Goal: Task Accomplishment & Management: Manage account settings

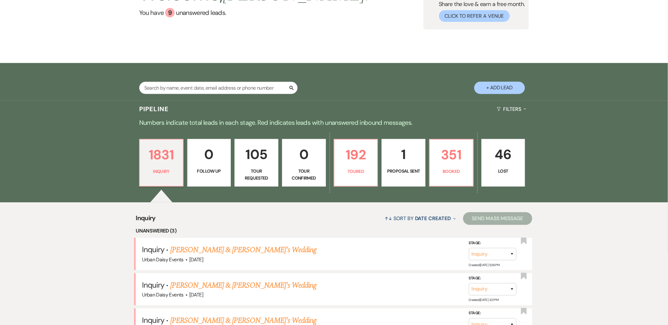
click at [166, 81] on div "Search + Add Lead" at bounding box center [334, 82] width 456 height 33
click at [167, 86] on input "text" at bounding box center [218, 88] width 158 height 12
paste input "megan.zemien@yahoo.com"
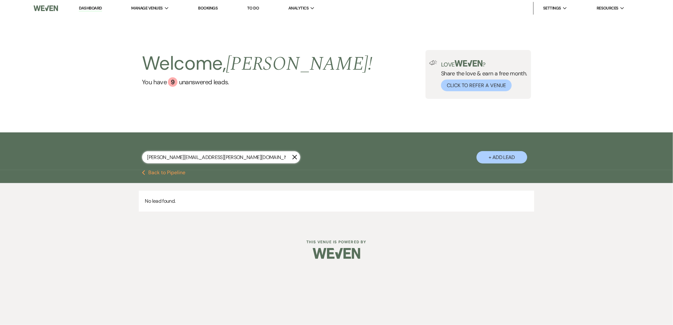
type input "megan.zemien@yahoo.com"
click at [498, 157] on button "+ Add Lead" at bounding box center [501, 157] width 51 height 12
select select "635"
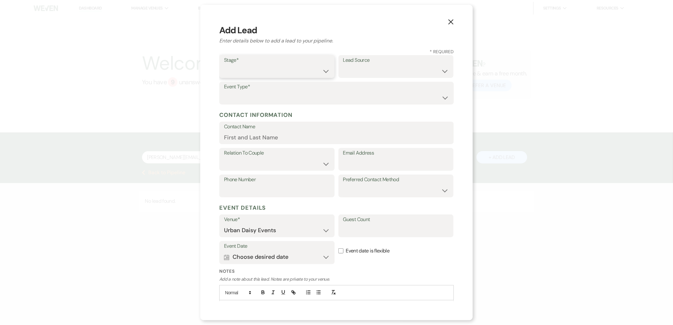
click at [239, 74] on select "Inquiry Follow Up Tour Requested Tour Confirmed Toured Proposal Sent Booked Lost" at bounding box center [277, 71] width 106 height 12
select select "5"
click at [224, 65] on select "Inquiry Follow Up Tour Requested Tour Confirmed Toured Proposal Sent Booked Lost" at bounding box center [277, 71] width 106 height 12
click at [340, 73] on div "Lead Source Weven Venue Website Instagram Facebook Pinterest Google The Knot We…" at bounding box center [395, 66] width 115 height 23
click at [343, 71] on select "Weven Venue Website Instagram Facebook Pinterest Google The Knot Wedding Wire H…" at bounding box center [396, 71] width 106 height 12
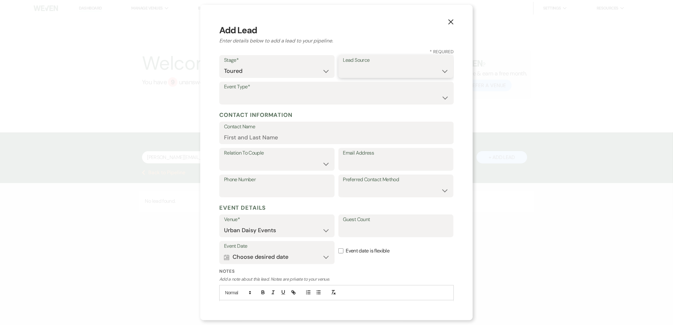
select select "2"
click at [343, 65] on select "Weven Venue Website Instagram Facebook Pinterest Google The Knot Wedding Wire H…" at bounding box center [396, 71] width 106 height 12
click at [336, 95] on select "Wedding Anniversary Party Baby Shower Bachelorette / Bachelor Party Birthday Pa…" at bounding box center [336, 98] width 225 height 12
select select "1"
click at [224, 92] on select "Wedding Anniversary Party Baby Shower Bachelorette / Bachelor Party Birthday Pa…" at bounding box center [336, 98] width 225 height 12
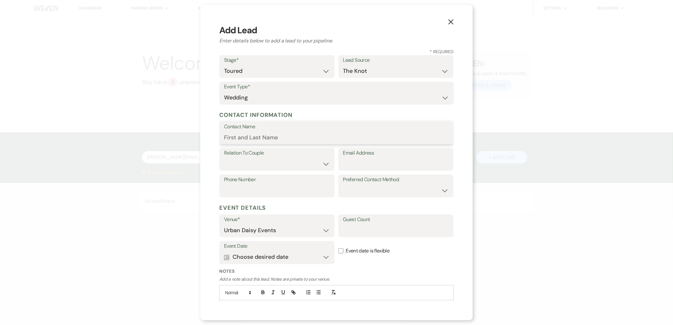
click at [307, 133] on input "Contact Name" at bounding box center [336, 137] width 225 height 12
click at [374, 169] on input "Email Address" at bounding box center [396, 164] width 106 height 12
paste input "megan.zemien@yahoo.com"
type input "megan.zemien@yahoo.com"
click at [285, 160] on select "Couple Planner Parent of Couple Family Member Friend Other" at bounding box center [277, 164] width 106 height 12
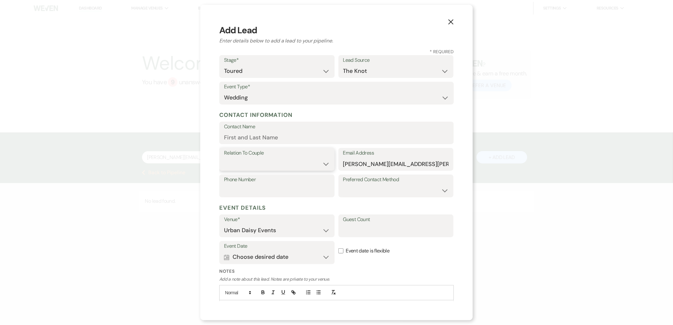
select select "1"
click at [224, 158] on select "Couple Planner Parent of Couple Family Member Friend Other" at bounding box center [277, 164] width 106 height 12
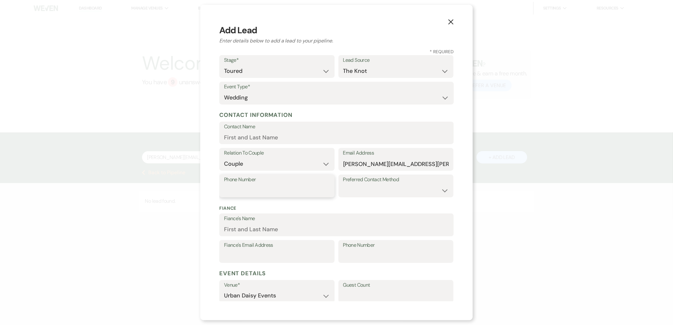
click at [274, 190] on input "Phone Number" at bounding box center [277, 190] width 106 height 12
paste input "7632023436"
type input "7632023436"
click at [309, 132] on input "Contact Name" at bounding box center [336, 137] width 225 height 12
paste input "Megan Zemien"
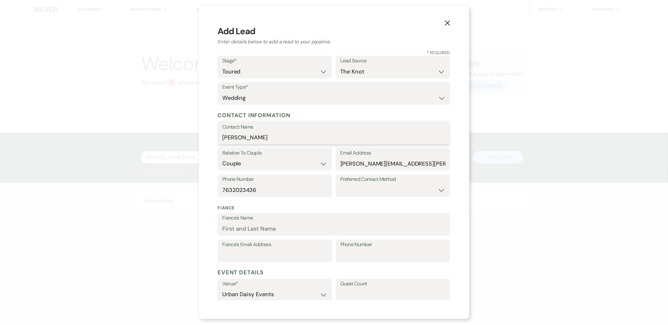
scroll to position [99, 0]
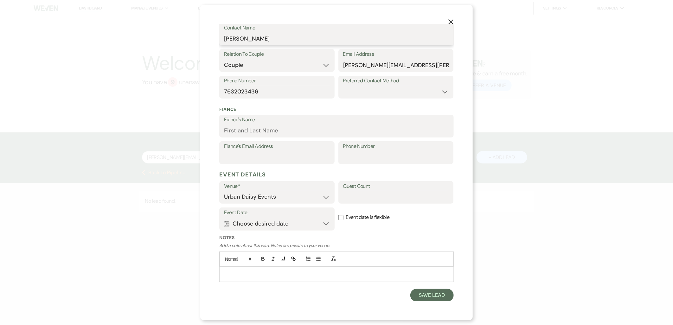
type input "Megan Zemien"
click at [419, 283] on button "Save Lead" at bounding box center [431, 295] width 43 height 13
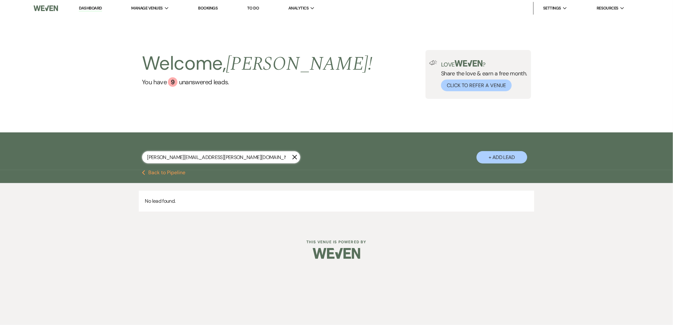
click at [239, 158] on input "megan.zemien@yahoo.com" at bounding box center [221, 157] width 158 height 12
type input "megan.zemien@yahoo.co"
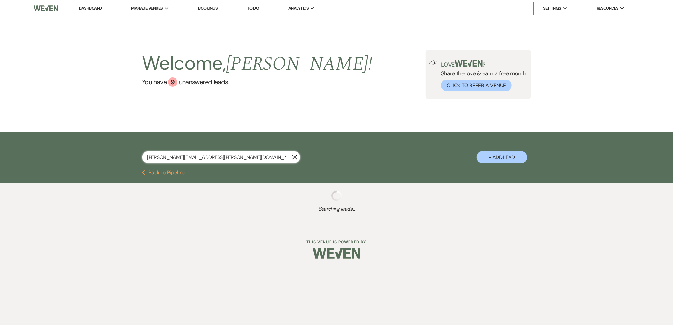
select select "5"
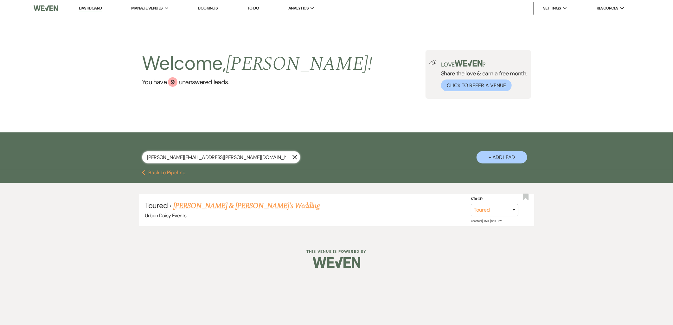
type input "megan.zemien@yahoo.co"
click at [212, 208] on link "Megan Zemien & Fiance's Wedding" at bounding box center [246, 205] width 146 height 11
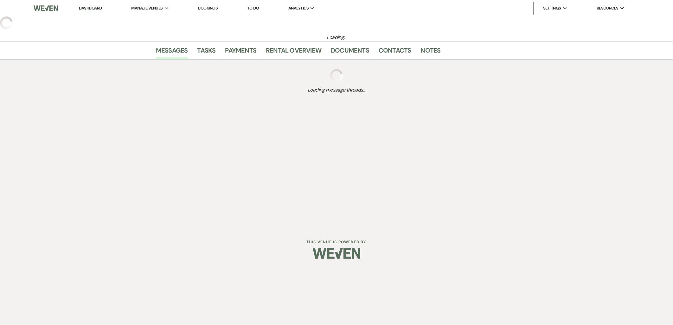
select select "5"
select select "2"
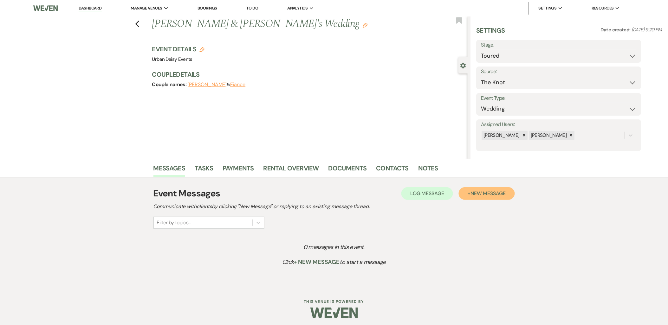
click at [468, 195] on button "+ New Message" at bounding box center [486, 193] width 56 height 13
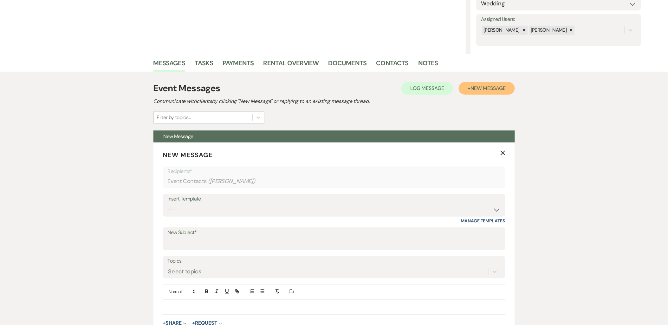
scroll to position [106, 0]
click at [203, 206] on select "-- Payment Past Due Rental Agreement and First Payment Urban Daisy Initial Resp…" at bounding box center [334, 209] width 333 height 12
select select "5019"
click at [168, 203] on select "-- Payment Past Due Rental Agreement and First Payment Urban Daisy Initial Resp…" at bounding box center [334, 209] width 333 height 12
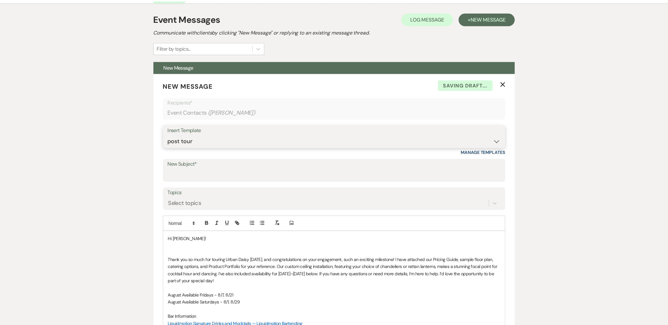
scroll to position [246, 0]
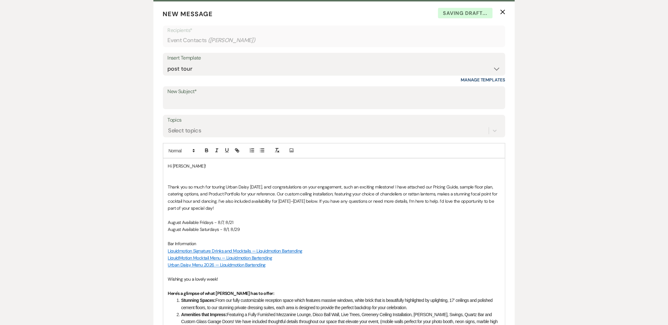
click at [180, 177] on p at bounding box center [334, 180] width 332 height 7
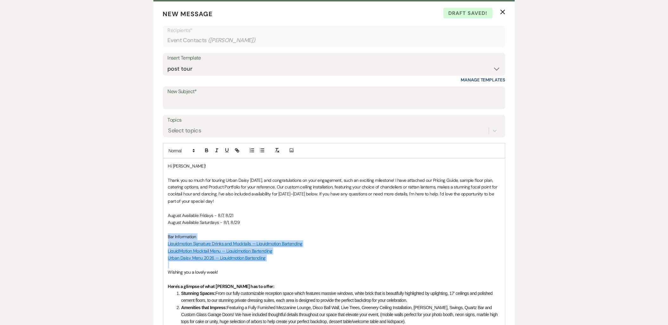
drag, startPoint x: 279, startPoint y: 266, endPoint x: 166, endPoint y: 233, distance: 117.2
click at [166, 233] on div "Hi Megan! Thank you so much for touring Urban Daisy today, and congratulations …" at bounding box center [334, 306] width 342 height 295
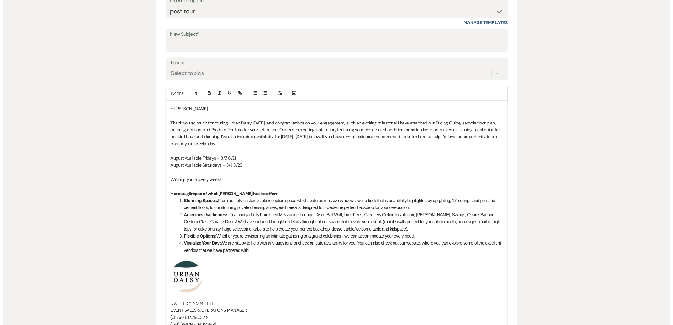
scroll to position [387, 0]
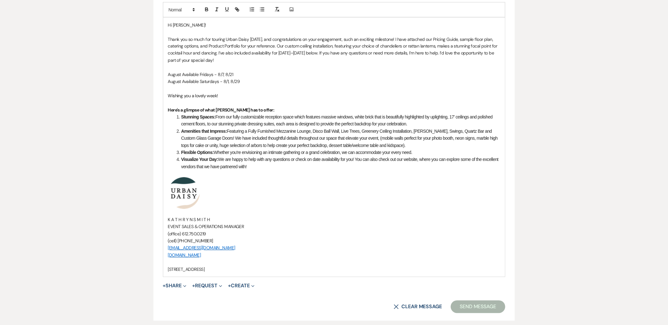
click at [178, 282] on span "+ Share Expand Doc Upload Documents Add Photo Images Pref Vendors Preferred ven…" at bounding box center [175, 286] width 24 height 8
click at [178, 283] on button "+ Share Expand" at bounding box center [175, 286] width 24 height 5
click at [182, 283] on button "Doc Upload Documents" at bounding box center [207, 298] width 89 height 11
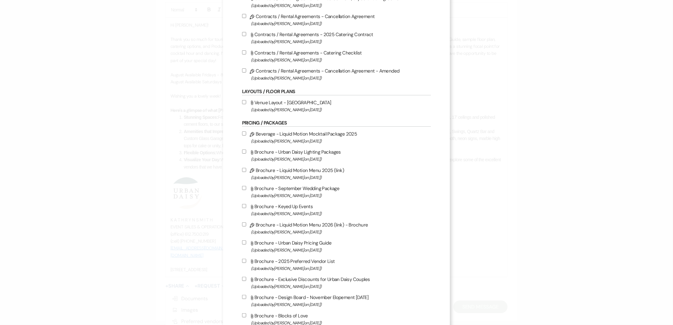
scroll to position [211, 0]
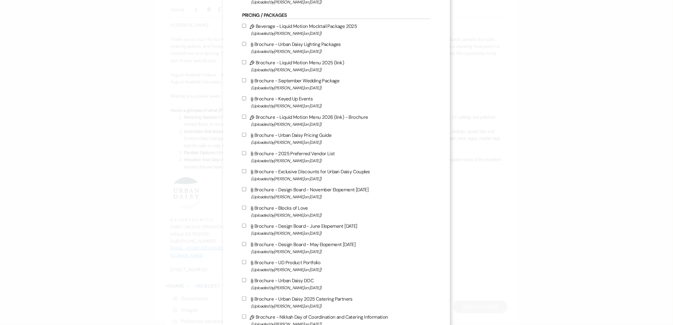
click at [292, 131] on label "Attach File Brochure - Urban Daisy Pricing Guide (Uploaded by Kathryn Beckett o…" at bounding box center [336, 138] width 189 height 15
click at [246, 133] on input "Attach File Brochure - Urban Daisy Pricing Guide (Uploaded by Kathryn Beckett o…" at bounding box center [244, 135] width 4 height 4
checkbox input "true"
click at [301, 169] on label "Attach File Brochure - Exclusive Discounts for Urban Daisy Couples (Uploaded by…" at bounding box center [336, 175] width 189 height 15
click at [246, 169] on input "Attach File Brochure - Exclusive Discounts for Urban Daisy Couples (Uploaded by…" at bounding box center [244, 171] width 4 height 4
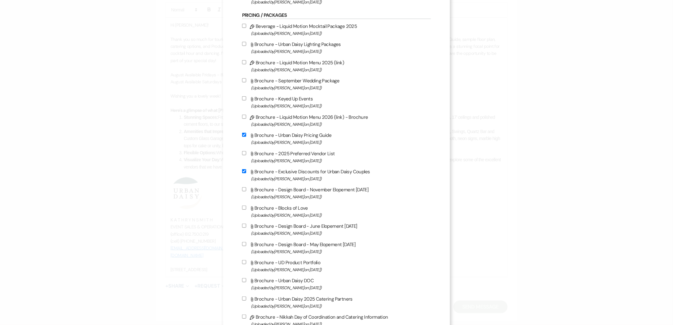
checkbox input "true"
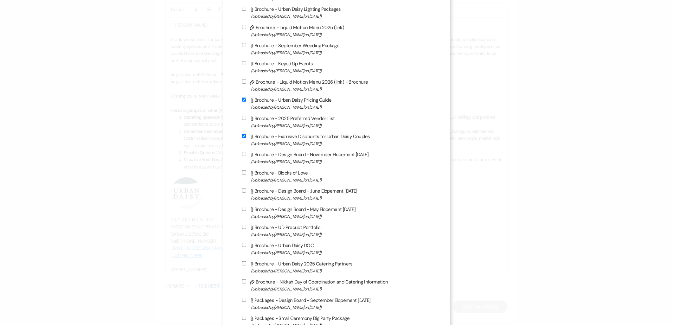
click at [308, 227] on label "Attach File Brochure - UD Product Portfolio (Uploaded by Kathryn Beckett on Jul…" at bounding box center [336, 230] width 189 height 15
click at [246, 227] on input "Attach File Brochure - UD Product Portfolio (Uploaded by Kathryn Beckett on Jul…" at bounding box center [244, 227] width 4 height 4
checkbox input "true"
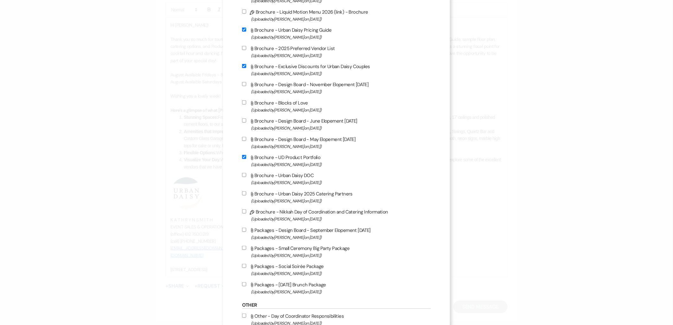
scroll to position [317, 0]
click at [303, 198] on span "(Uploaded by Amy Knight on Jul 21st, 2025 )" at bounding box center [341, 200] width 180 height 7
click at [246, 195] on input "Attach File Brochure - Urban Daisy 2025 Catering Partners (Uploaded by Amy Knig…" at bounding box center [244, 193] width 4 height 4
checkbox input "true"
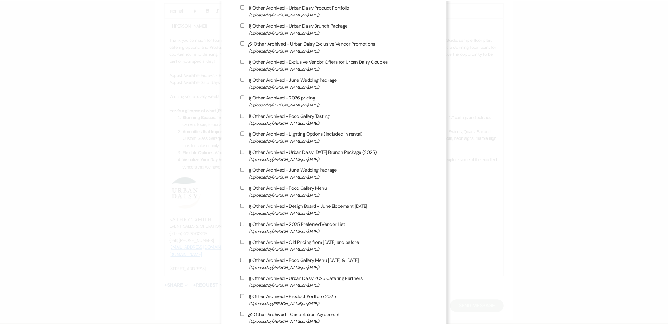
scroll to position [965, 0]
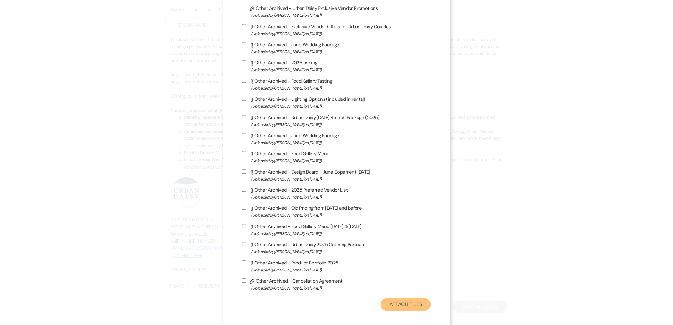
click at [388, 283] on button "Attach Files" at bounding box center [406, 304] width 50 height 13
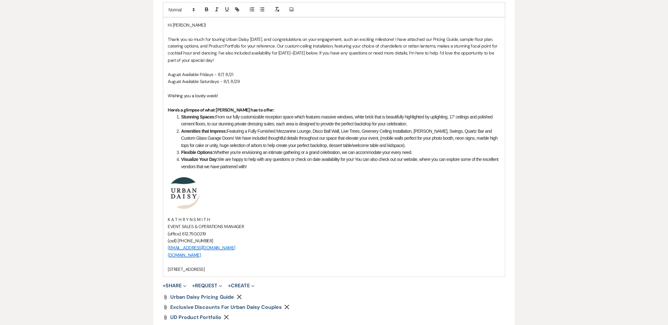
scroll to position [352, 0]
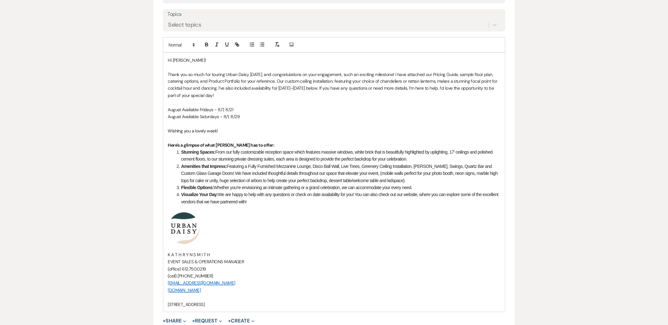
click at [182, 110] on p "August Available Fridays - 8/7, 8/21" at bounding box center [334, 109] width 332 height 7
drag, startPoint x: 204, startPoint y: 109, endPoint x: 164, endPoint y: 111, distance: 40.0
click at [164, 111] on div "Hi Megan! Thank you so much for touring Urban Daisy today, and congratulations …" at bounding box center [334, 182] width 342 height 259
copy p "August/September"
drag, startPoint x: 180, startPoint y: 117, endPoint x: 172, endPoint y: 118, distance: 8.1
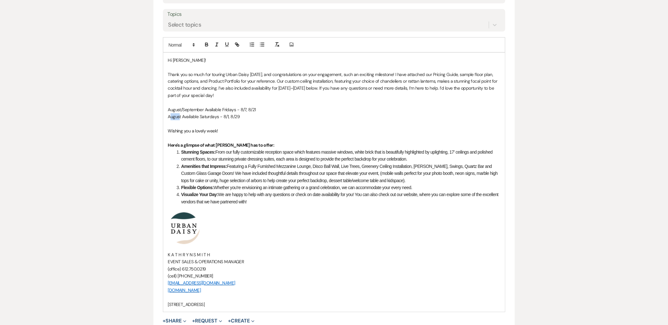
click at [172, 118] on p "August Available Saturdays - 8/1, 8/29" at bounding box center [334, 116] width 332 height 7
drag, startPoint x: 182, startPoint y: 118, endPoint x: 165, endPoint y: 118, distance: 16.5
click at [165, 118] on div "Hi Megan! Thank you so much for touring Urban Daisy today, and congratulations …" at bounding box center [334, 182] width 342 height 259
drag, startPoint x: 258, startPoint y: 108, endPoint x: 247, endPoint y: 112, distance: 10.7
click at [247, 112] on p "August/September Available Fridays - 8/7, 8/21" at bounding box center [334, 109] width 332 height 7
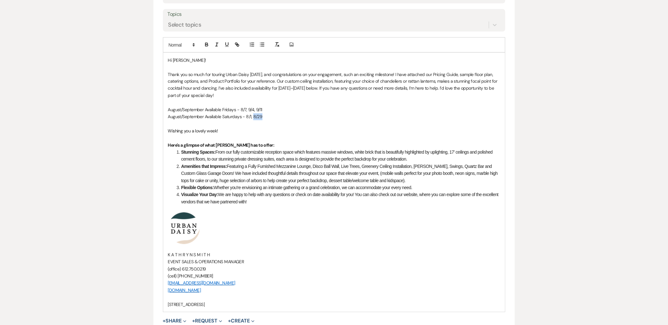
drag, startPoint x: 262, startPoint y: 116, endPoint x: 252, endPoint y: 117, distance: 10.2
click at [252, 117] on p "August/September Available Saturdays - 8/1, 8/29" at bounding box center [334, 116] width 332 height 7
drag, startPoint x: 345, startPoint y: 89, endPoint x: 218, endPoint y: 91, distance: 127.4
click at [218, 91] on p "Thank you so much for touring Urban Daisy today, and congratulations on your en…" at bounding box center [334, 85] width 332 height 29
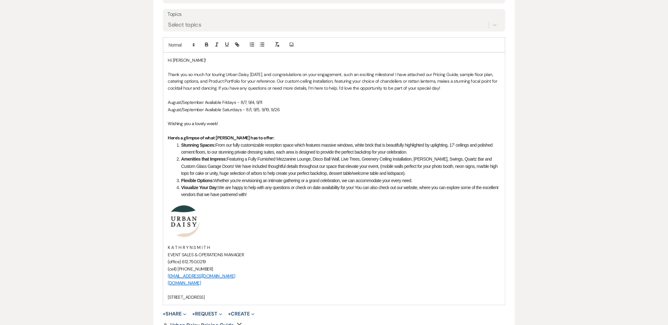
click at [279, 102] on p "August/September Available Fridays - 8/7, 9/4, 9/11" at bounding box center [334, 102] width 332 height 7
drag, startPoint x: 370, startPoint y: 104, endPoint x: 263, endPoint y: 102, distance: 106.8
click at [263, 102] on p "August/September Available Fridays - 8/7, 9/4, 9/11 ($7,500 venue rental + $1,2…" at bounding box center [334, 102] width 332 height 7
copy p "($7,500 venue rental + $1,250 ceremony package)"
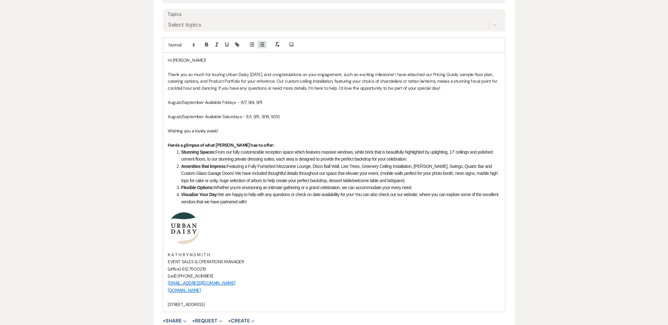
click at [263, 47] on icon "button" at bounding box center [262, 45] width 6 height 6
click at [181, 109] on li "($7,500 venue rental + $1,250 ceremony package)" at bounding box center [337, 109] width 326 height 7
drag, startPoint x: 194, startPoint y: 111, endPoint x: 177, endPoint y: 110, distance: 17.1
click at [177, 110] on li "$8,750 ($7,500 venue rental + $1,250 ceremony package)" at bounding box center [337, 109] width 326 height 7
click at [207, 46] on icon "button" at bounding box center [206, 46] width 3 height 2
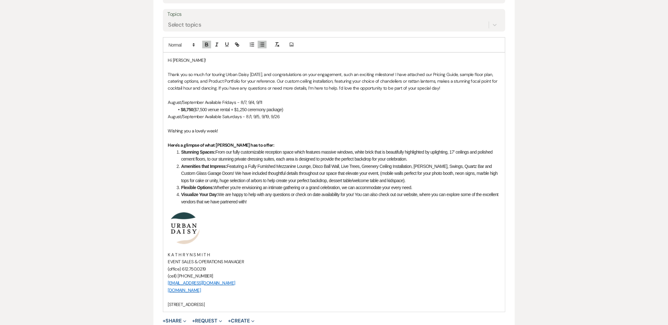
click at [208, 110] on li "$8,750 ($7,500 venue rental + $1,250 ceremony package)" at bounding box center [337, 109] width 326 height 7
click at [197, 122] on p at bounding box center [334, 123] width 332 height 7
click at [258, 46] on button "button" at bounding box center [262, 45] width 9 height 8
click at [287, 107] on li "$8,750 ($7,500 venue rental + $1,250 ceremony package)" at bounding box center [337, 109] width 326 height 7
drag, startPoint x: 270, startPoint y: 108, endPoint x: 182, endPoint y: 111, distance: 88.4
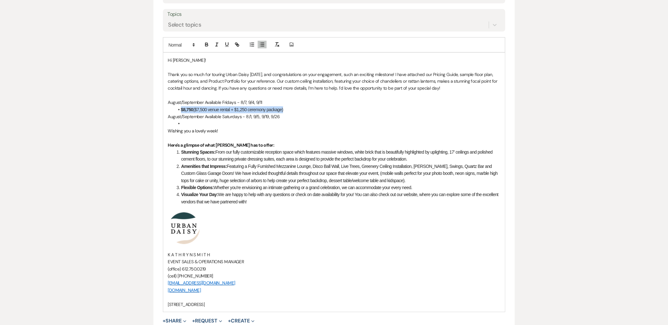
click at [182, 111] on li "$8,750 ($7,500 venue rental + $1,250 ceremony package)" at bounding box center [337, 109] width 326 height 7
copy li "$8,750 ($7,500 venue rental + $1,250 ceremony package)"
click at [186, 122] on li at bounding box center [337, 123] width 326 height 7
click at [183, 123] on strong "$8,750" at bounding box center [187, 123] width 12 height 5
click at [202, 124] on li "$11,750 ($7,500 venue rental + $1,250 ceremony package)" at bounding box center [337, 123] width 326 height 7
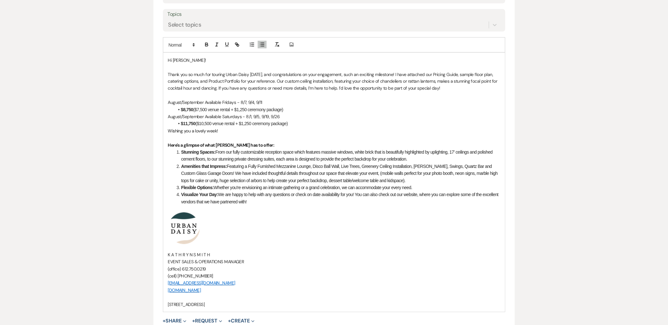
click at [240, 129] on p "Wishing you a lovely week!" at bounding box center [334, 131] width 332 height 7
click at [304, 125] on li "$11,750 ($10,500 venue rental + $1,250 ceremony package)" at bounding box center [337, 123] width 326 height 7
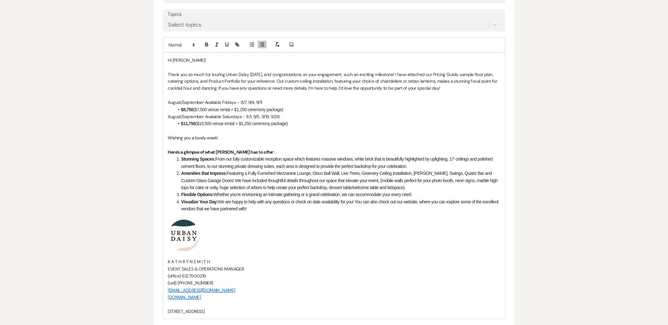
scroll to position [457, 0]
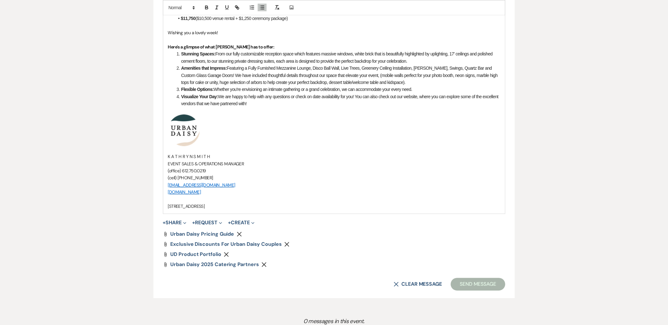
drag, startPoint x: 179, startPoint y: 224, endPoint x: 181, endPoint y: 228, distance: 5.1
click at [179, 224] on button "+ Share Expand" at bounding box center [175, 222] width 24 height 5
click at [182, 233] on span "Doc Upload Documents" at bounding box center [187, 235] width 36 height 7
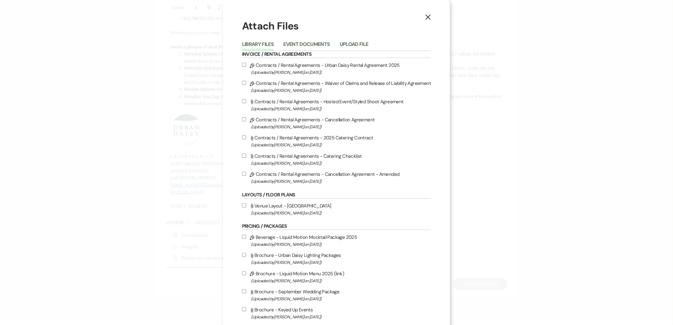
click at [346, 47] on button "Upload File" at bounding box center [354, 46] width 29 height 9
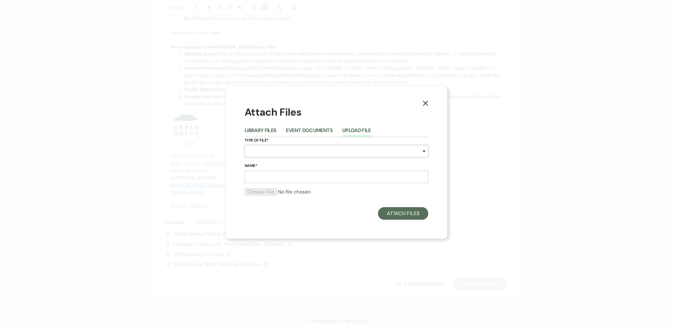
click at [282, 152] on select "Special Event Insurance Vendor Certificate of Insurance Contracts / Rental Agre…" at bounding box center [337, 151] width 184 height 12
select select "24"
click at [245, 145] on select "Special Event Insurance Vendor Certificate of Insurance Contracts / Rental Agre…" at bounding box center [337, 151] width 184 height 12
click at [264, 177] on input "Name*" at bounding box center [337, 177] width 184 height 12
type input "sample floor plan #1"
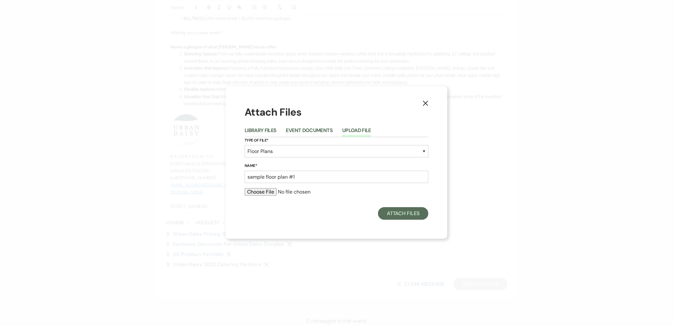
click at [252, 194] on input "file" at bounding box center [337, 192] width 184 height 8
type input "C:\fakepath\sample (7).pdf"
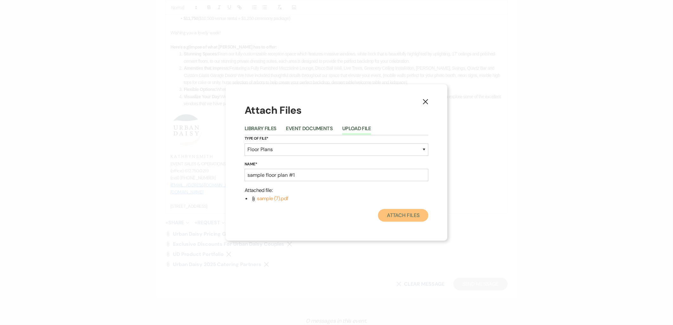
click at [402, 220] on button "Attach Files" at bounding box center [403, 215] width 50 height 13
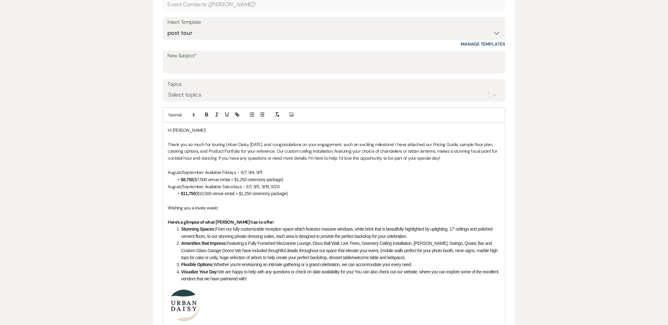
scroll to position [281, 0]
click at [213, 67] on input "New Subject*" at bounding box center [334, 67] width 333 height 12
type input "Thank you for Touring Urban Daisy Events!"
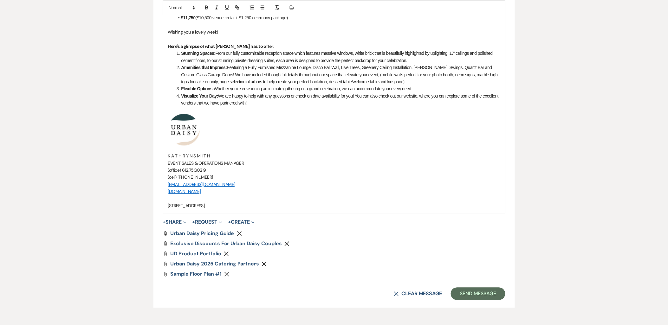
scroll to position [493, 0]
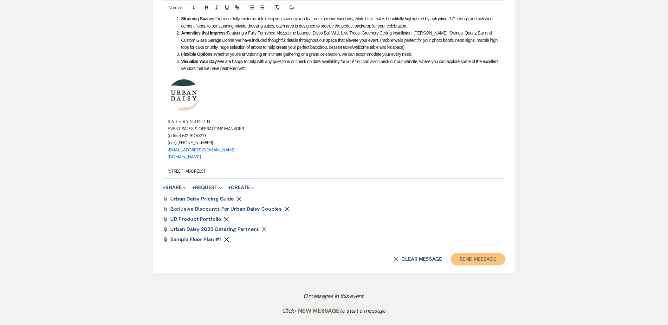
click at [460, 258] on button "Send Message" at bounding box center [478, 259] width 54 height 13
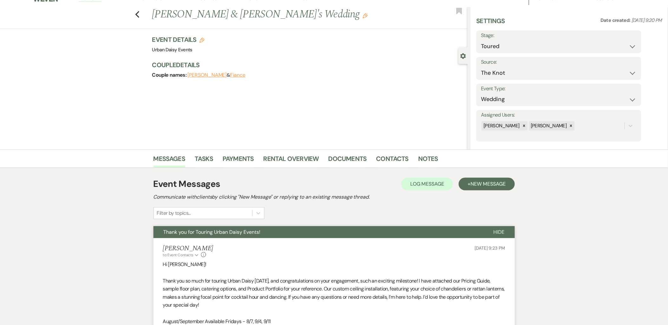
scroll to position [0, 0]
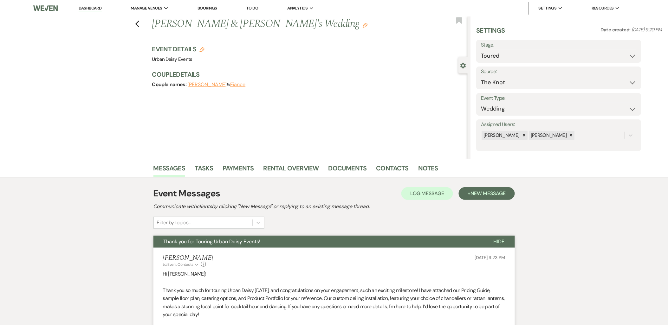
click at [96, 6] on link "Dashboard" at bounding box center [90, 8] width 23 height 6
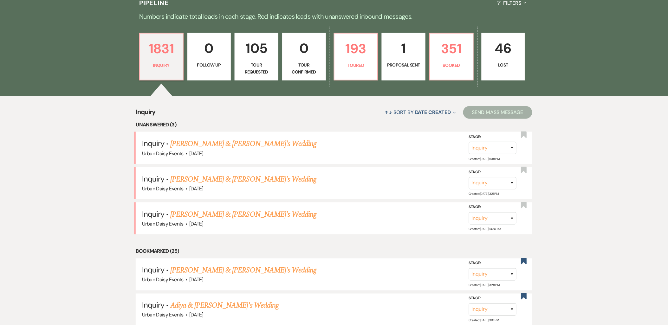
scroll to position [176, 0]
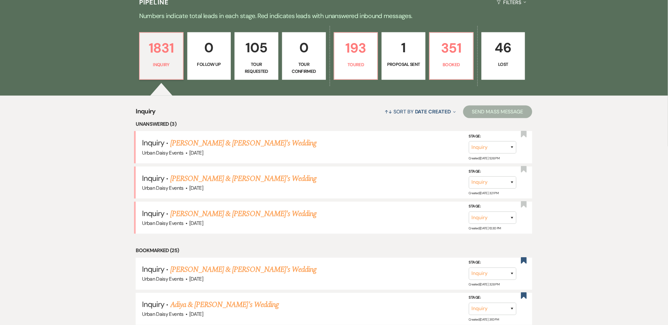
click at [187, 146] on link "Amaal Adan & Fiance's Wedding" at bounding box center [243, 143] width 146 height 11
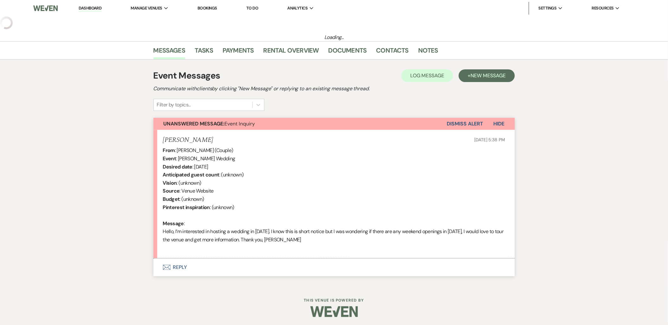
select select "5"
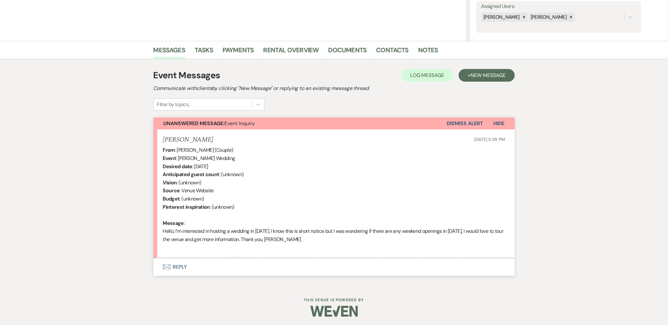
scroll to position [119, 0]
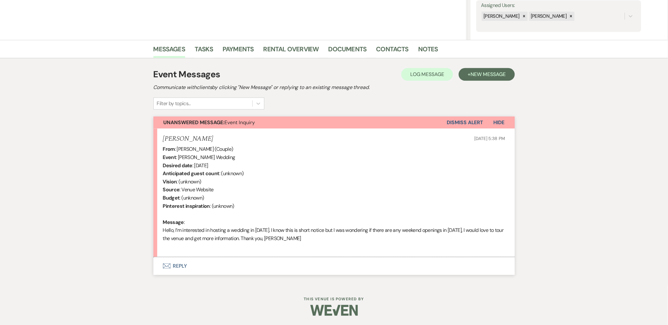
click at [181, 265] on button "Envelope Reply" at bounding box center [333, 266] width 361 height 18
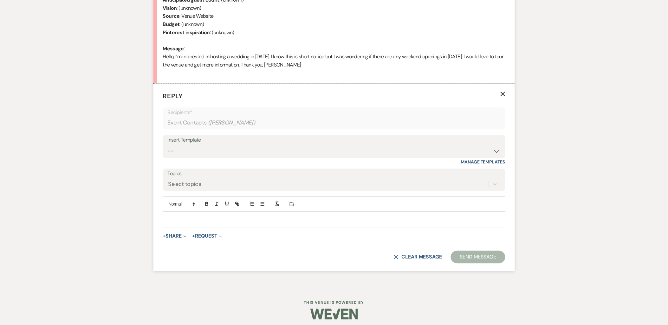
scroll to position [297, 0]
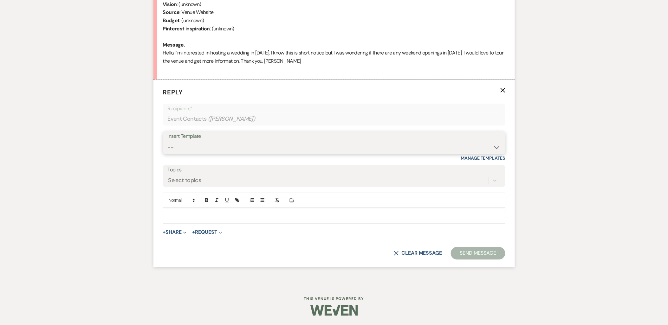
click at [207, 151] on select "-- Payment Past Due Rental Agreement and First Payment Urban Daisy Initial Resp…" at bounding box center [334, 147] width 333 height 12
select select "1243"
click at [168, 141] on select "-- Payment Past Due Rental Agreement and First Payment Urban Daisy Initial Resp…" at bounding box center [334, 147] width 333 height 12
click at [197, 150] on select "-- Payment Past Due Rental Agreement and First Payment Urban Daisy Initial Resp…" at bounding box center [334, 147] width 333 height 12
click at [168, 141] on select "-- Payment Past Due Rental Agreement and First Payment Urban Daisy Initial Resp…" at bounding box center [334, 147] width 333 height 12
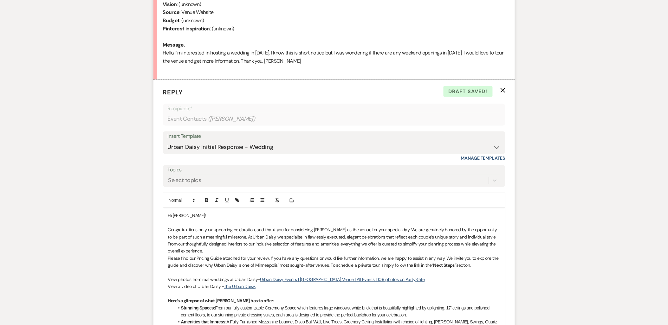
click at [227, 248] on p "Congratulations on your upcoming celebration, and thank you for considering Urb…" at bounding box center [334, 241] width 332 height 29
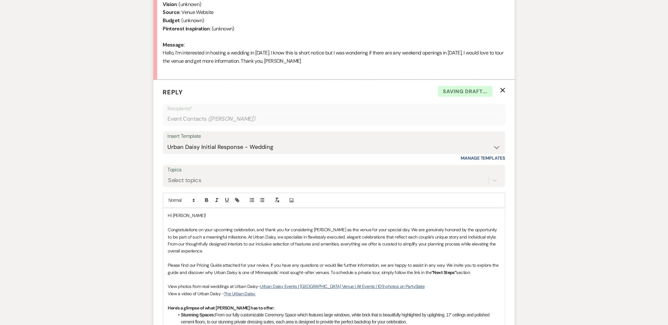
click at [473, 274] on p "Please find our Pricing Guide attached for your review. If you have any questio…" at bounding box center [334, 269] width 332 height 14
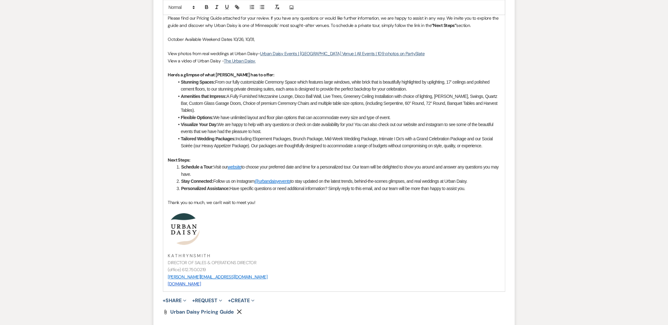
scroll to position [622, 0]
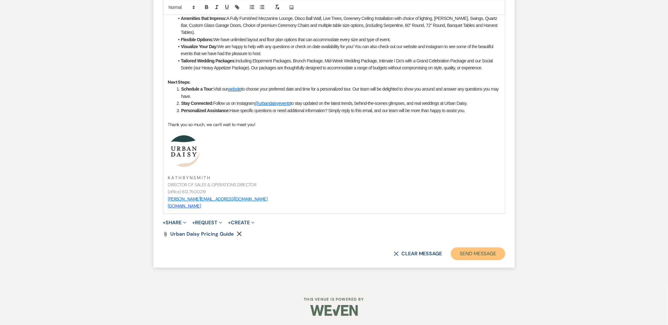
click at [458, 252] on button "Send Message" at bounding box center [478, 253] width 54 height 13
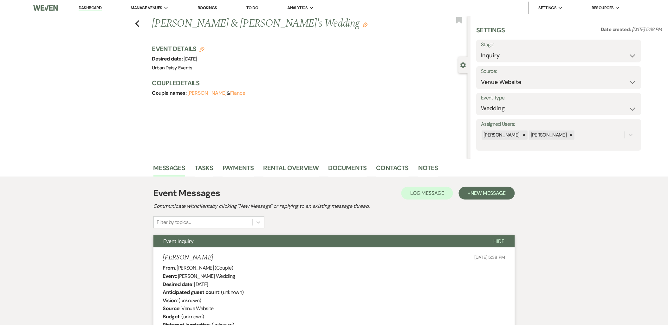
scroll to position [0, 0]
click at [94, 10] on link "Dashboard" at bounding box center [90, 8] width 23 height 6
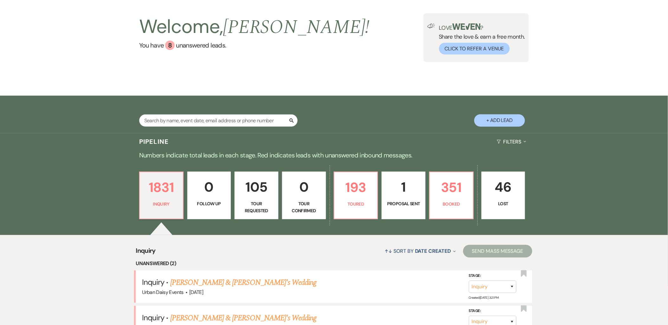
scroll to position [70, 0]
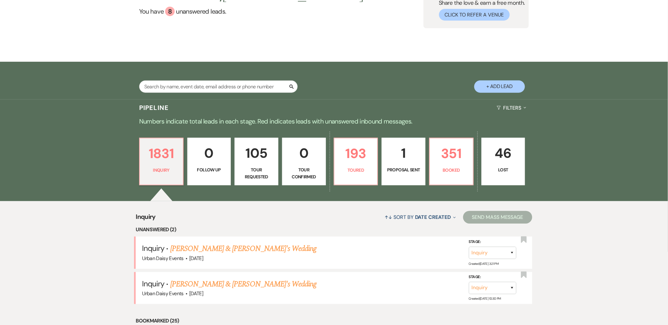
click at [210, 250] on link "Alyssa Jones & Fiance's Wedding" at bounding box center [243, 248] width 146 height 11
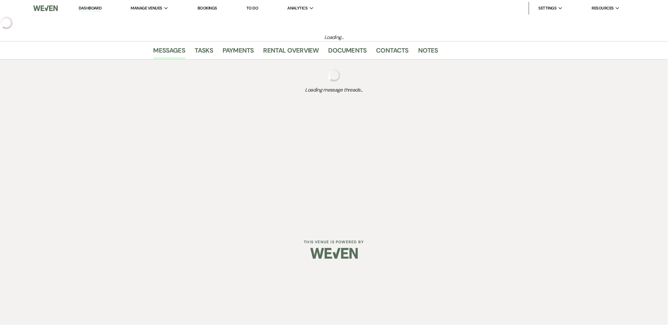
select select "5"
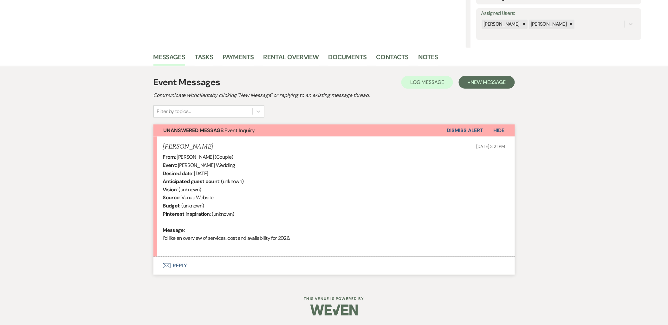
click at [182, 265] on button "Envelope Reply" at bounding box center [333, 266] width 361 height 18
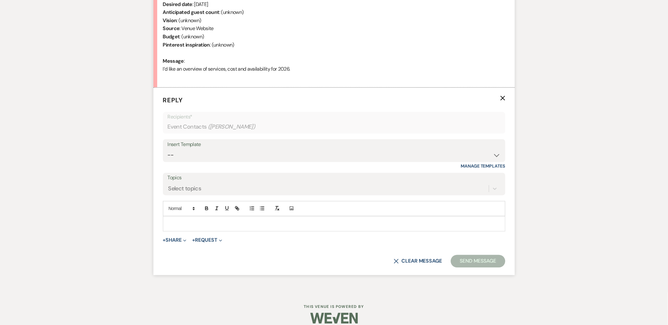
scroll to position [289, 0]
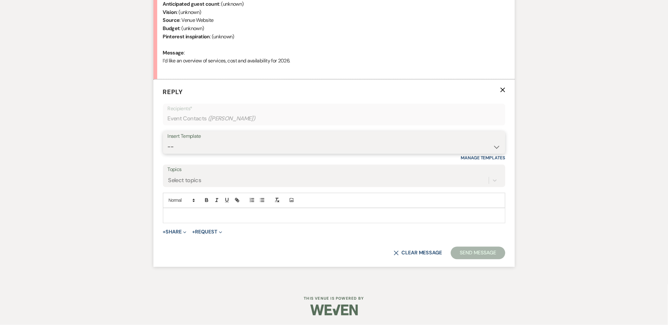
click at [170, 147] on select "-- Payment Past Due Rental Agreement and First Payment Urban Daisy Initial Resp…" at bounding box center [334, 147] width 333 height 12
select select "1243"
click at [168, 141] on select "-- Payment Past Due Rental Agreement and First Payment Urban Daisy Initial Resp…" at bounding box center [334, 147] width 333 height 12
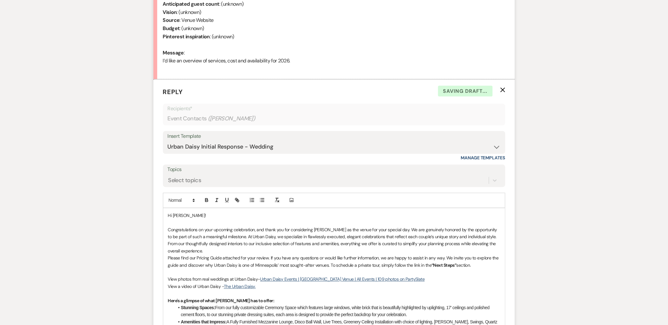
click at [233, 246] on p "Congratulations on your upcoming celebration, and thank you for considering Urb…" at bounding box center [334, 241] width 332 height 29
click at [233, 249] on p "Congratulations on your upcoming celebration, and thank you for considering Urb…" at bounding box center [334, 241] width 332 height 29
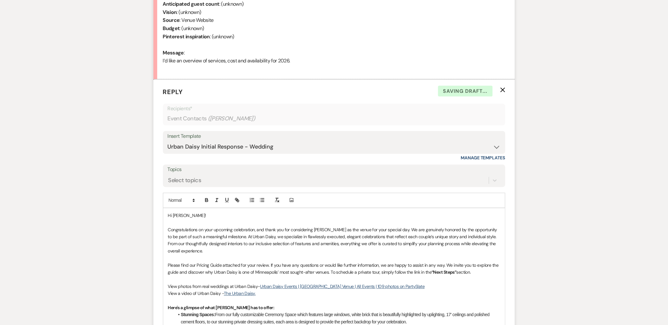
click at [483, 273] on p "Please find our Pricing Guide attached for your review. If you have any questio…" at bounding box center [334, 269] width 332 height 14
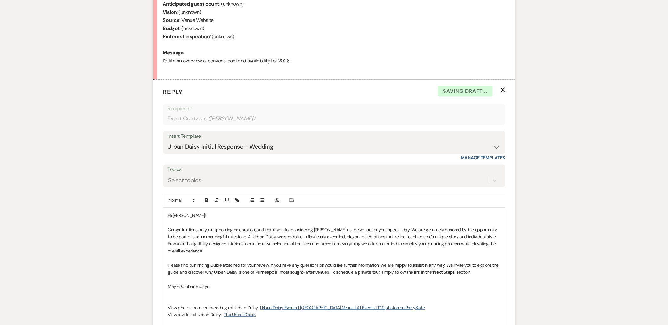
drag, startPoint x: 203, startPoint y: 287, endPoint x: 165, endPoint y: 287, distance: 38.0
copy p "May-October Fridays"
click at [170, 283] on p at bounding box center [334, 293] width 332 height 7
drag, startPoint x: 209, startPoint y: 294, endPoint x: 195, endPoint y: 294, distance: 13.9
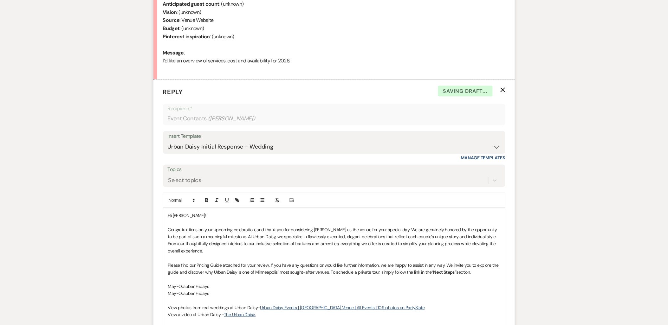
click at [195, 283] on p "May-October Fridays" at bounding box center [334, 293] width 332 height 7
click at [227, 282] on p at bounding box center [334, 279] width 332 height 7
click at [227, 283] on p "May-October Fridays" at bounding box center [334, 286] width 332 height 7
click at [260, 283] on p "May-October Fridays 5/8, 5/22, 6/5, 6/19, 6/26," at bounding box center [334, 286] width 332 height 7
click at [262, 283] on p "May-October Saturdays" at bounding box center [334, 293] width 332 height 7
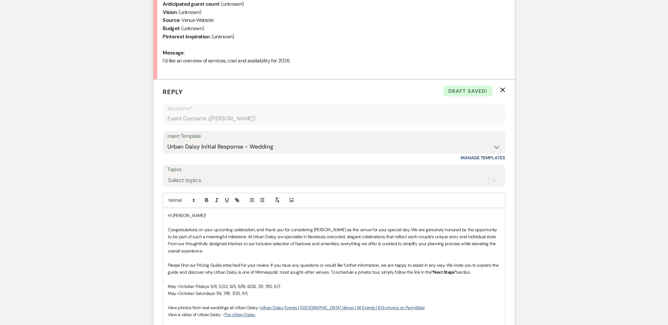
click at [283, 283] on p "May-October Fridays 5/8, 5/22, 6/5, 6/19, 6/26, 7/3, 7/10, 8/7," at bounding box center [334, 286] width 332 height 7
click at [267, 283] on p "May-October Saturdays 7/4, 7/18, 7/25, 8/1," at bounding box center [334, 293] width 332 height 7
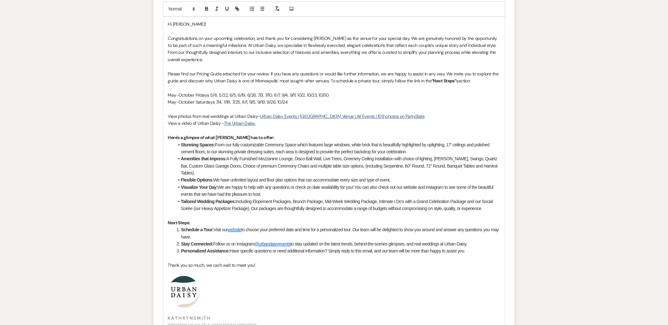
scroll to position [570, 0]
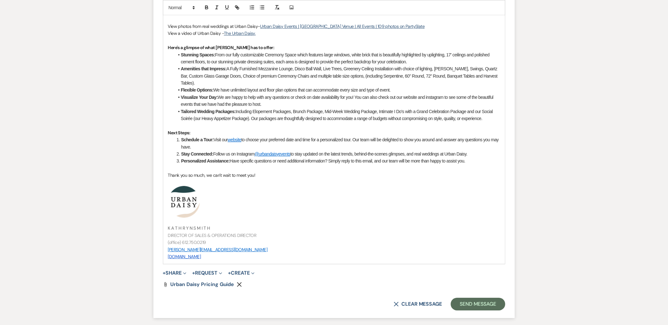
drag, startPoint x: 177, startPoint y: 271, endPoint x: 344, endPoint y: 238, distance: 170.6
click at [291, 243] on form "Reply X Draft saved! Recipients* Event Contacts ( Alyssa Jones ) Insert Templat…" at bounding box center [333, 58] width 361 height 520
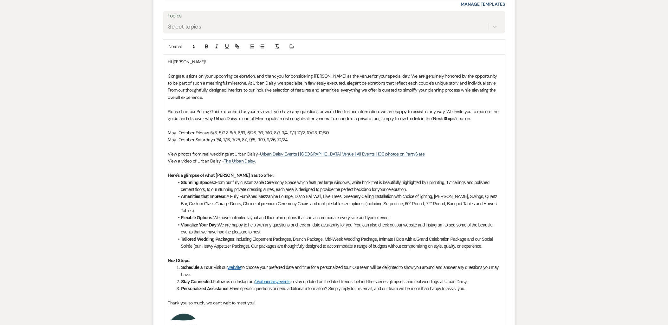
scroll to position [515, 0]
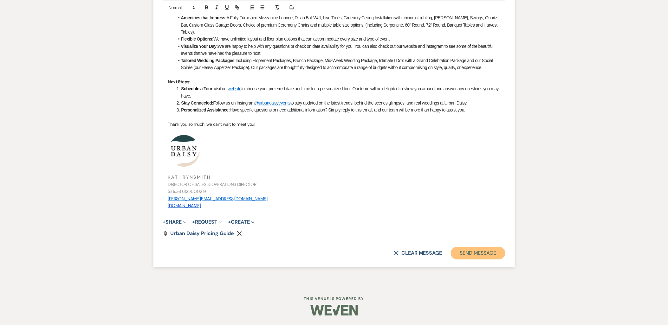
click at [492, 254] on button "Send Message" at bounding box center [478, 253] width 54 height 13
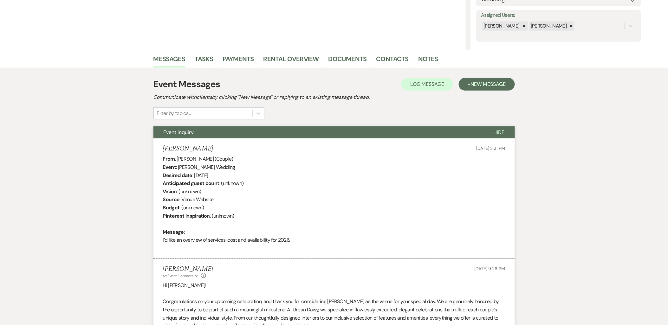
scroll to position [5, 0]
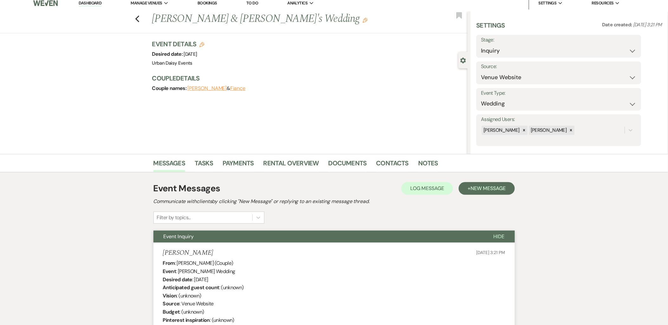
click at [95, 1] on link "Dashboard" at bounding box center [90, 3] width 23 height 6
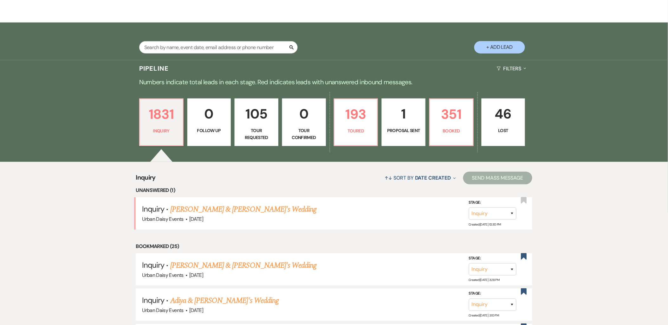
scroll to position [111, 0]
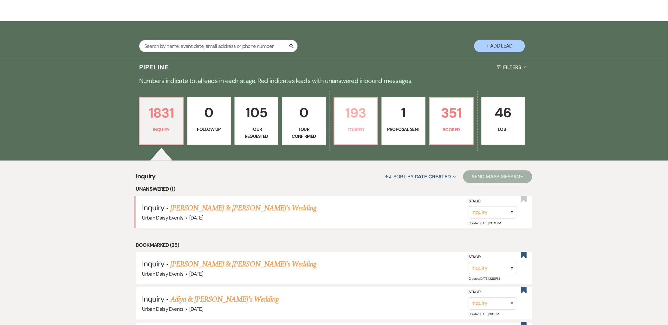
click at [345, 123] on p "193" at bounding box center [355, 112] width 35 height 21
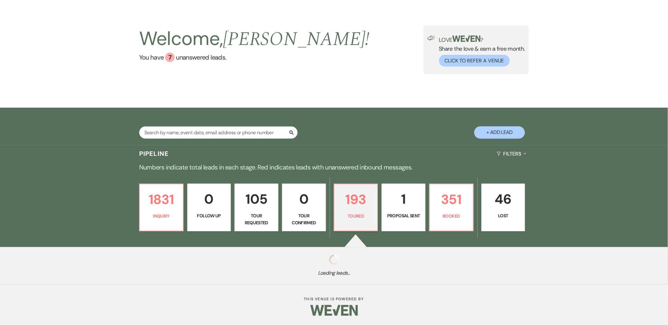
select select "5"
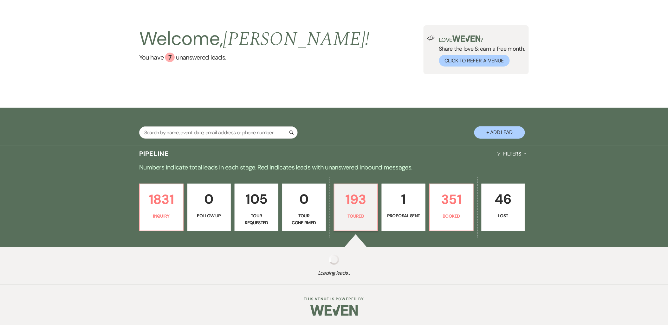
select select "5"
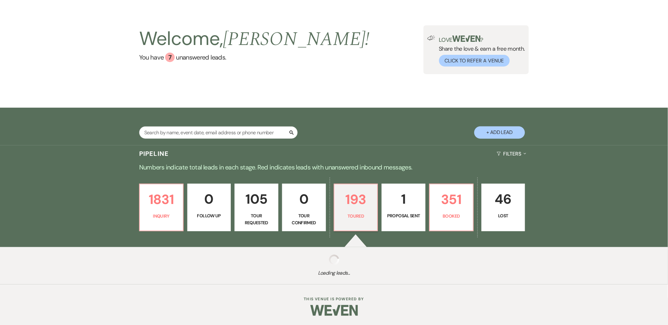
select select "5"
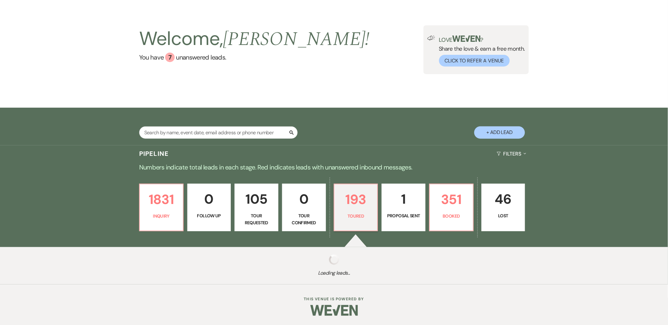
select select "5"
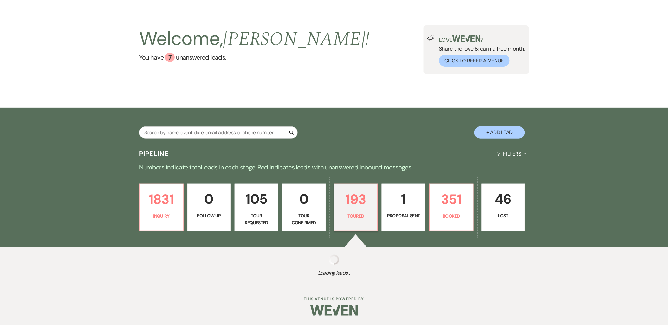
select select "5"
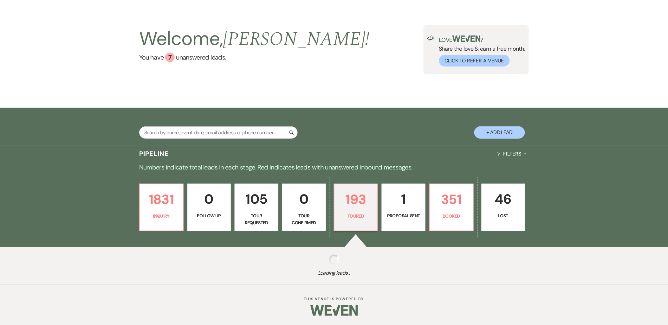
select select "5"
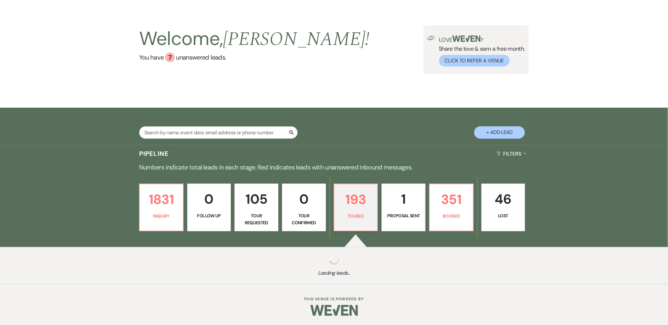
select select "5"
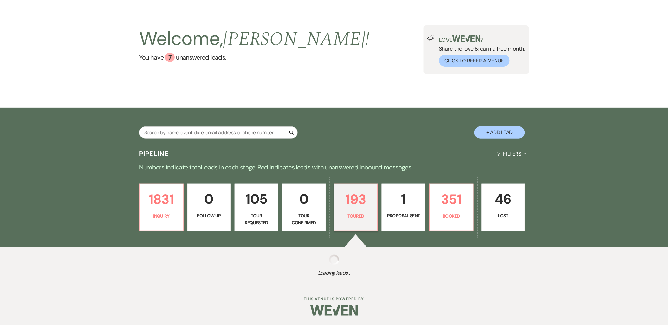
select select "5"
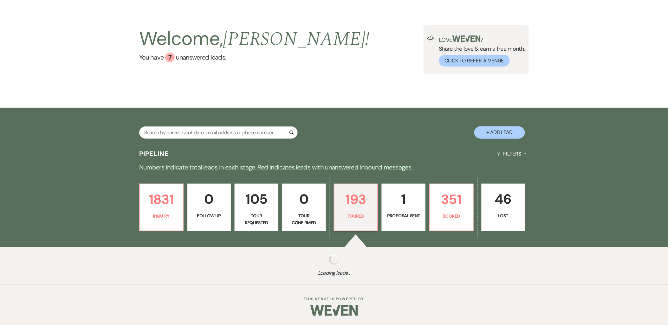
select select "5"
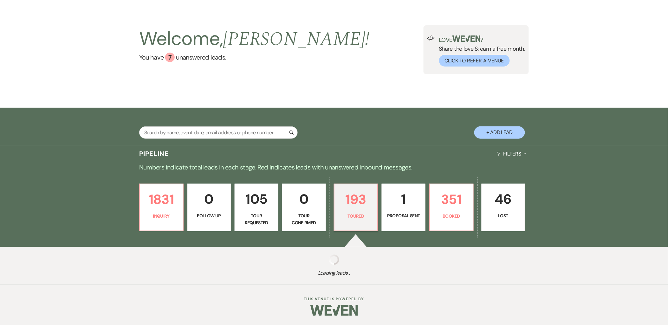
select select "5"
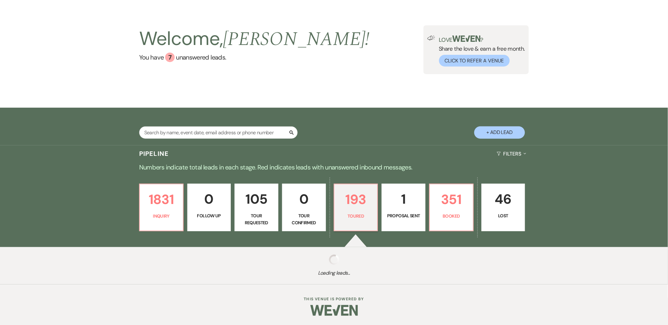
select select "5"
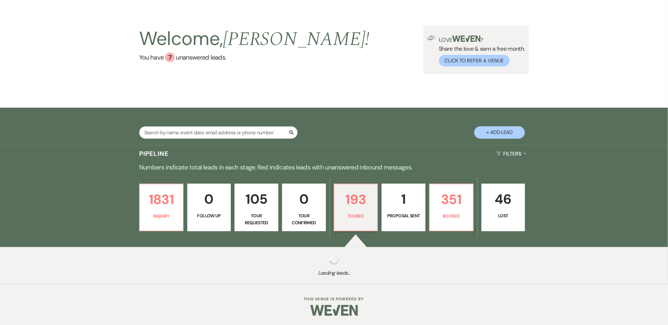
select select "5"
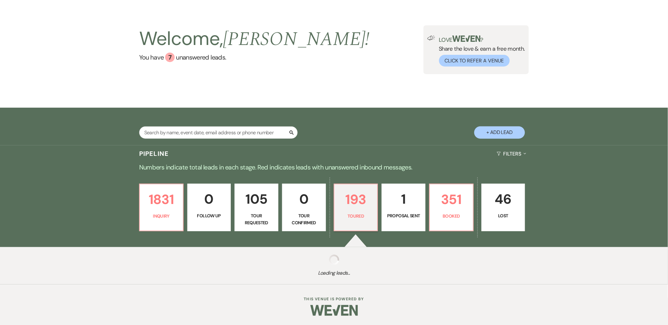
select select "5"
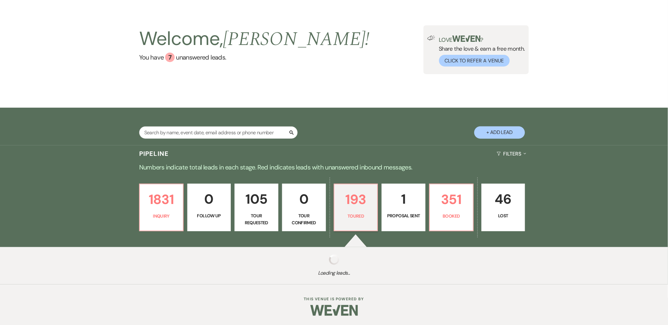
select select "5"
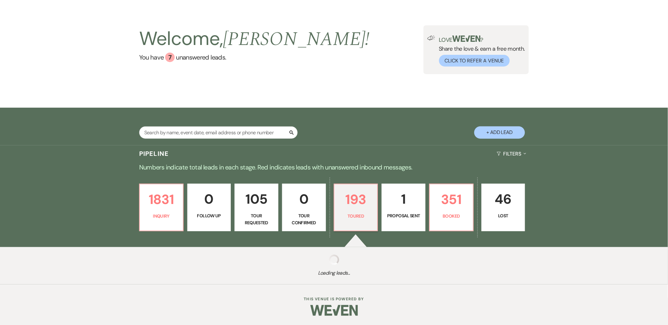
select select "5"
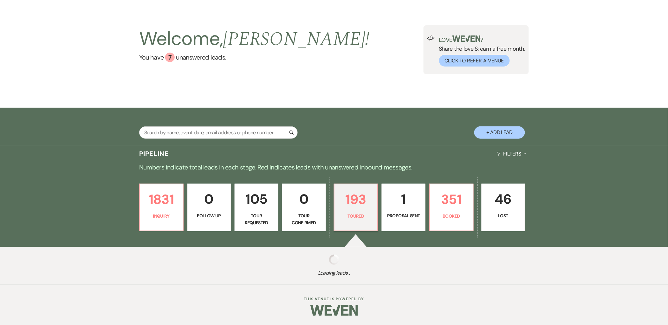
select select "5"
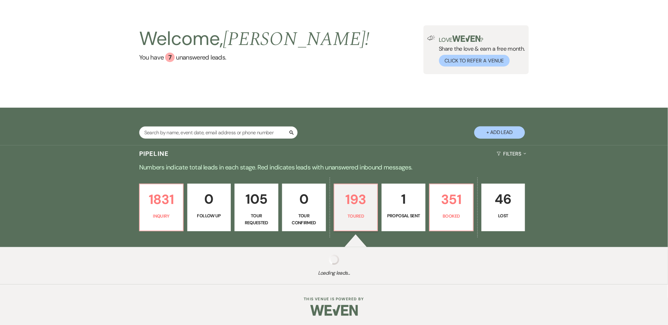
select select "5"
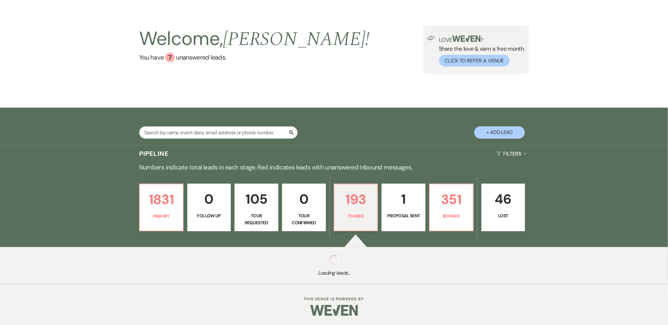
select select "5"
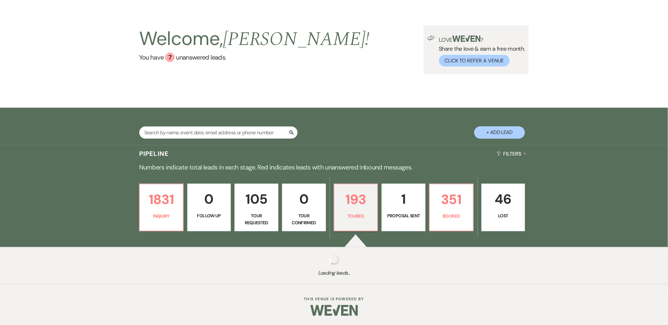
select select "5"
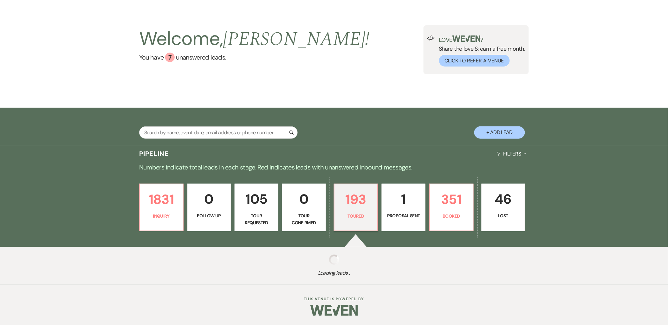
select select "5"
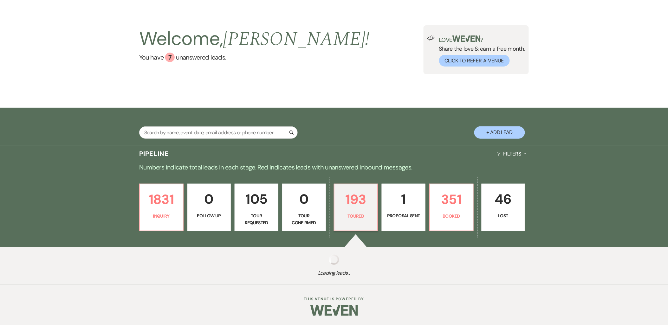
select select "5"
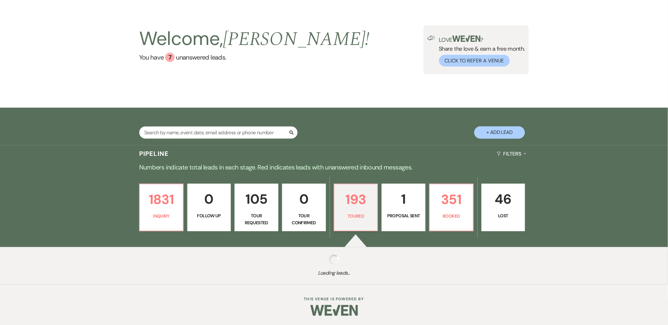
select select "5"
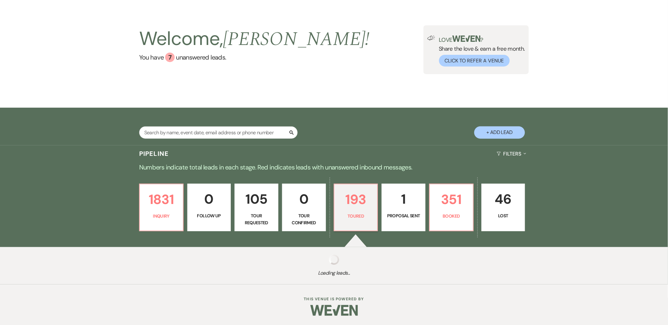
select select "5"
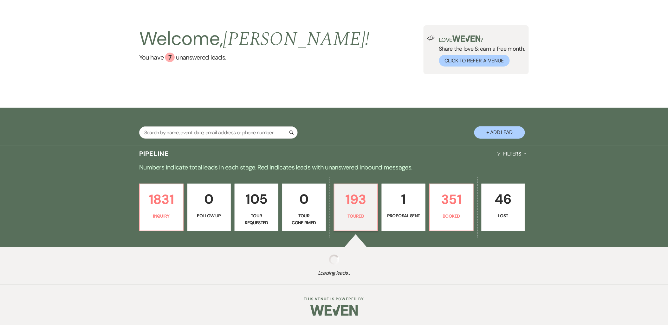
select select "5"
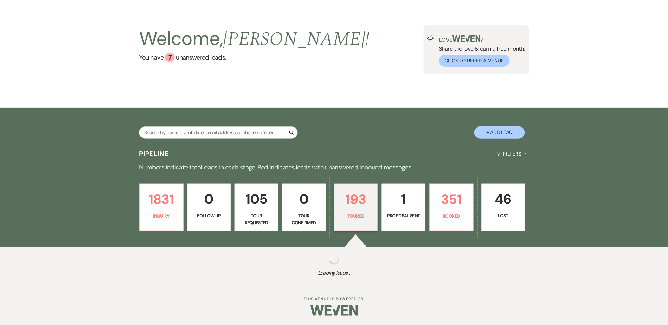
select select "5"
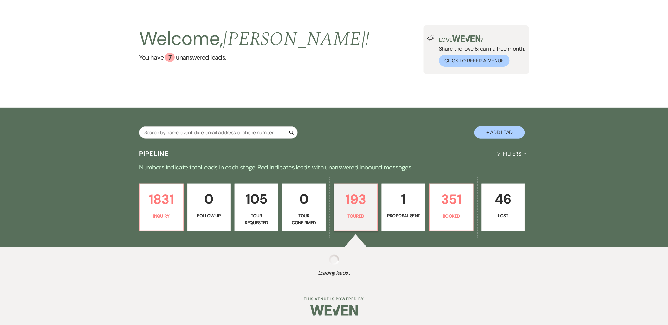
select select "5"
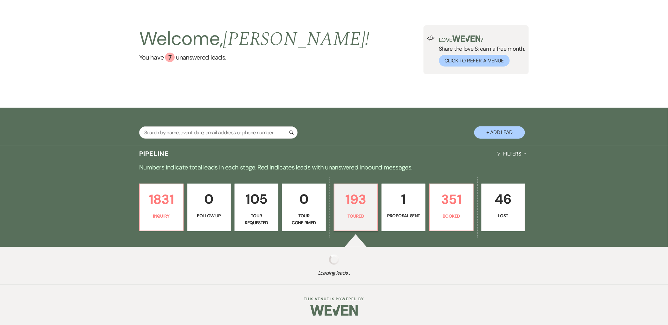
select select "5"
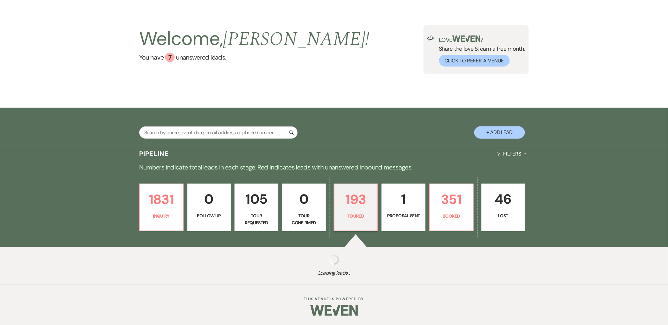
select select "5"
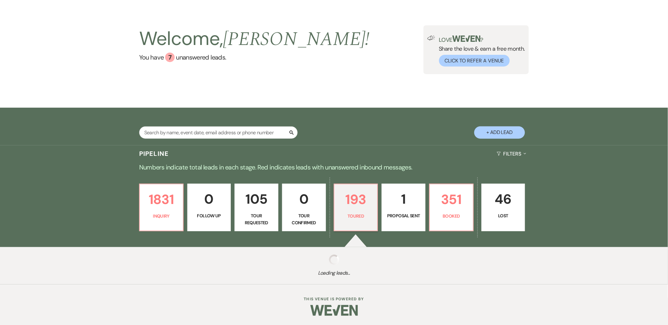
select select "5"
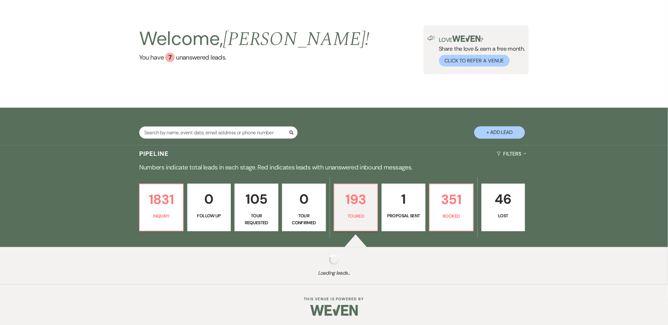
select select "5"
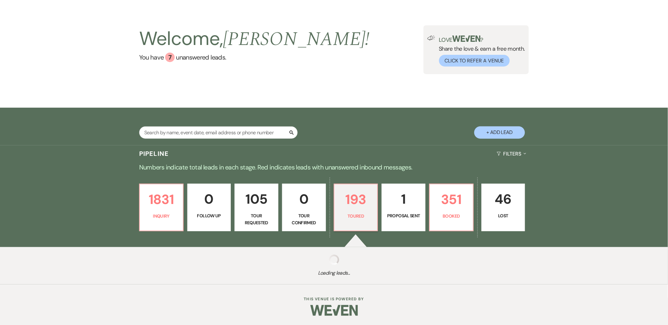
select select "5"
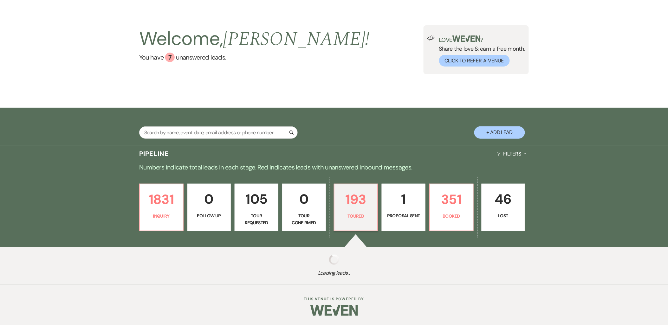
select select "5"
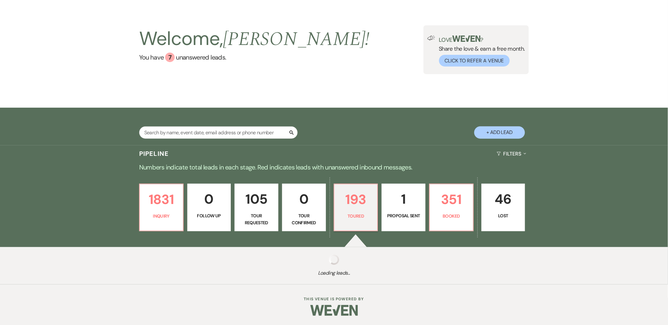
select select "5"
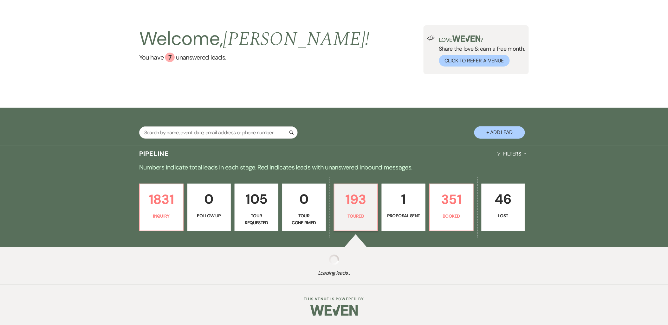
select select "5"
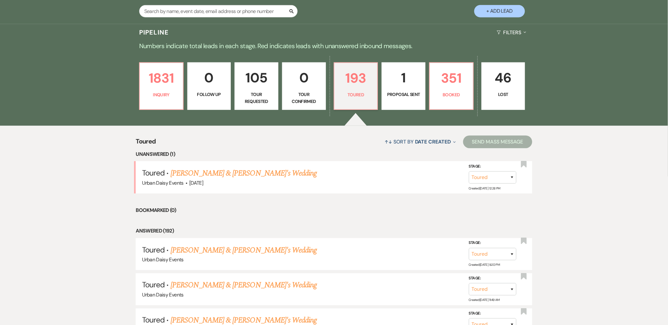
scroll to position [146, 0]
click at [186, 170] on link "Katherine Pauletti & Fiance's Wedding" at bounding box center [243, 172] width 146 height 11
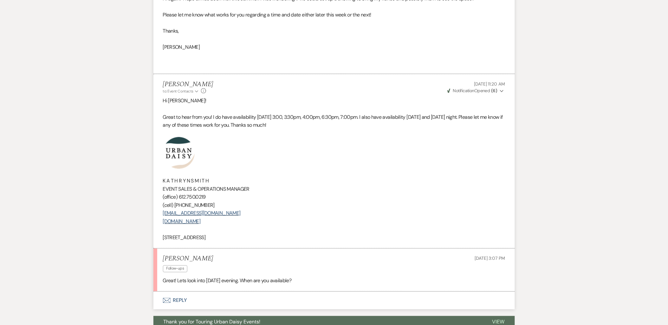
scroll to position [404, 0]
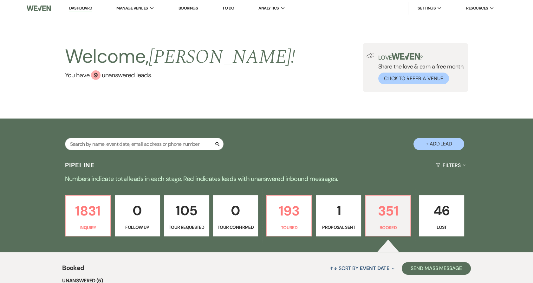
drag, startPoint x: 132, startPoint y: 18, endPoint x: 524, endPoint y: 108, distance: 402.1
click at [0, 0] on li "Urban Daisy Events" at bounding box center [0, 0] width 0 height 0
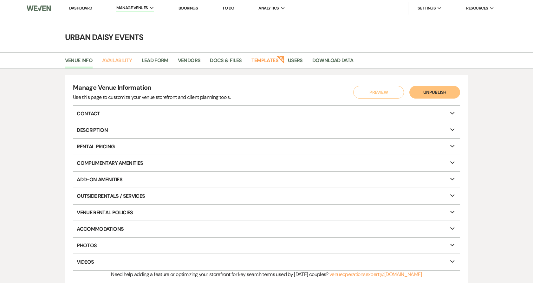
click at [117, 61] on link "Availability" at bounding box center [117, 62] width 30 height 12
select select "2"
select select "2026"
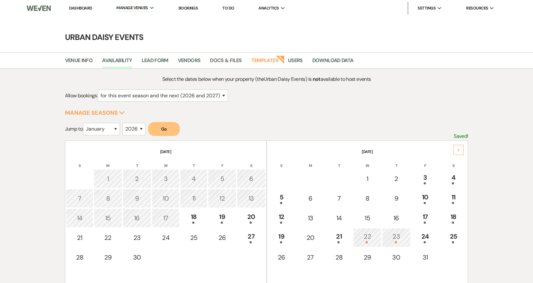
click at [460, 147] on div "Next" at bounding box center [458, 150] width 10 height 10
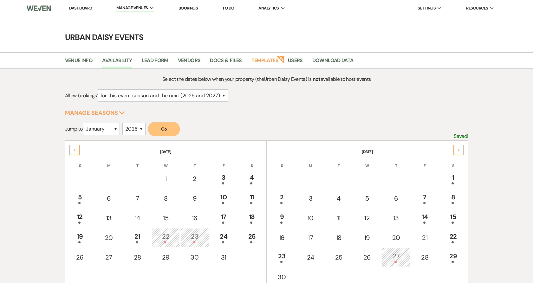
click at [460, 147] on div "Next" at bounding box center [458, 150] width 10 height 10
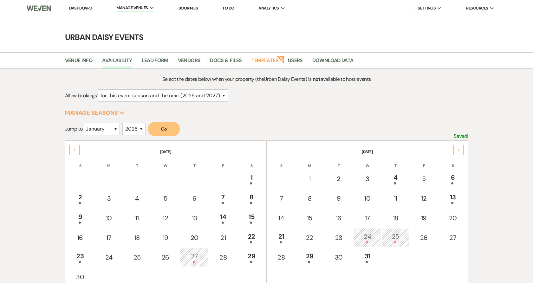
click at [460, 147] on div "Next" at bounding box center [458, 150] width 10 height 10
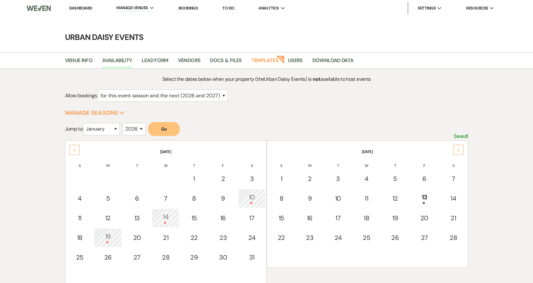
click at [460, 147] on div "Next" at bounding box center [458, 150] width 10 height 10
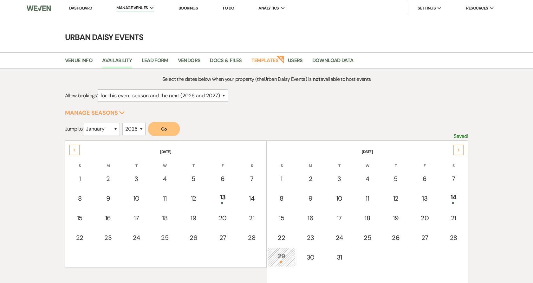
click at [460, 147] on div "Next" at bounding box center [458, 150] width 10 height 10
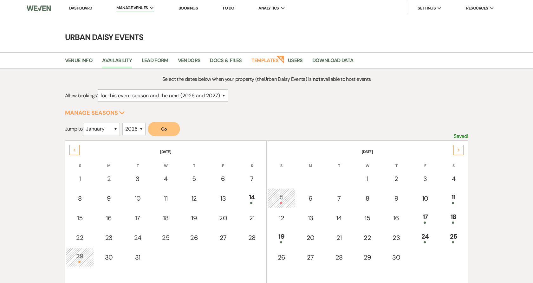
click at [460, 147] on div "Next" at bounding box center [458, 150] width 10 height 10
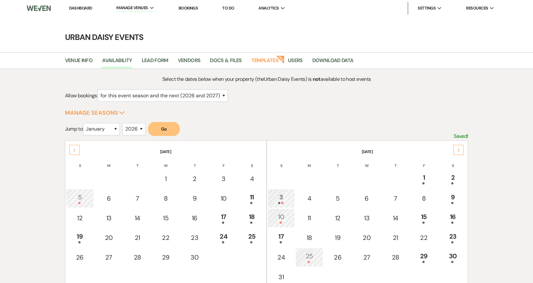
click at [460, 147] on div "Next" at bounding box center [458, 150] width 10 height 10
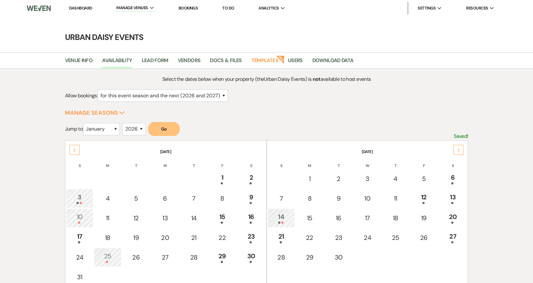
click at [460, 147] on div "Next" at bounding box center [458, 150] width 10 height 10
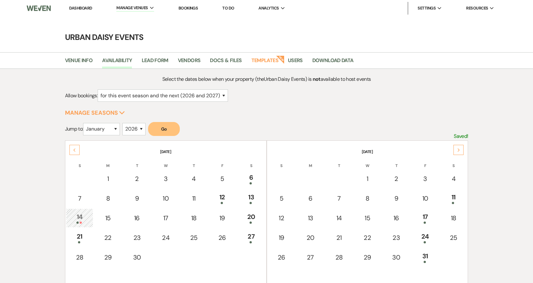
click at [460, 147] on div "Next" at bounding box center [458, 150] width 10 height 10
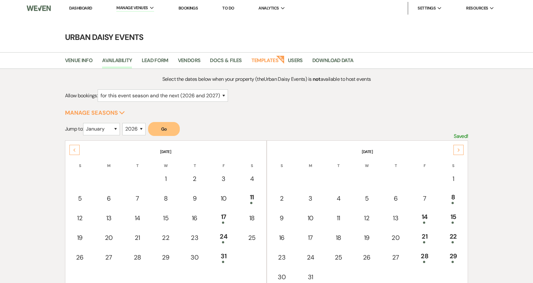
click at [460, 147] on div "Next" at bounding box center [458, 150] width 10 height 10
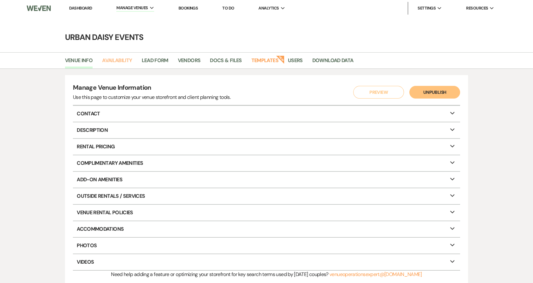
click at [132, 64] on link "Availability" at bounding box center [117, 62] width 30 height 12
select select "2"
select select "2026"
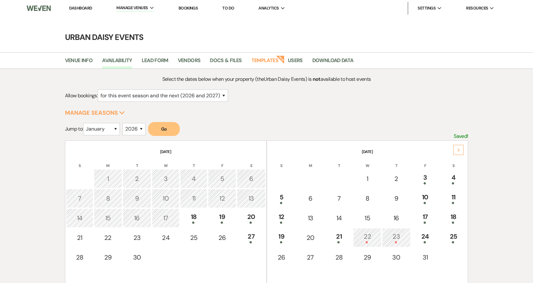
click at [456, 146] on div "Next" at bounding box center [458, 150] width 10 height 10
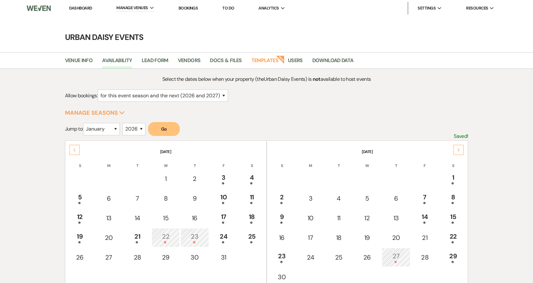
click at [457, 150] on icon "Next" at bounding box center [458, 150] width 3 height 4
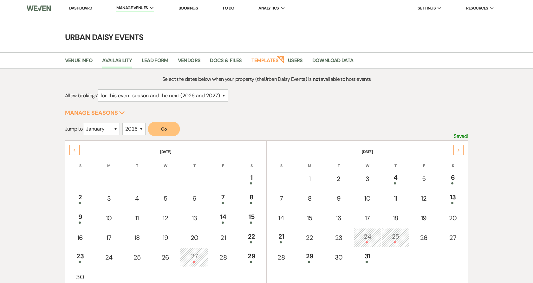
click at [457, 150] on icon "Next" at bounding box center [458, 150] width 3 height 4
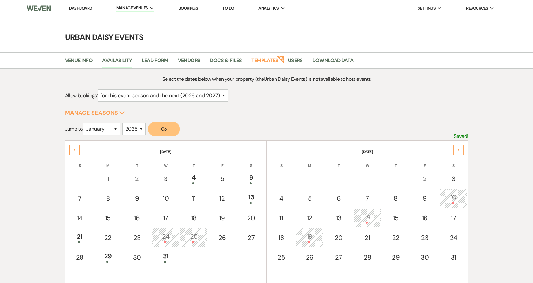
click at [457, 150] on icon "Next" at bounding box center [458, 150] width 3 height 4
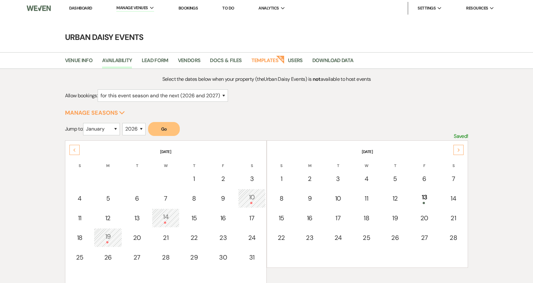
click at [457, 150] on icon "Next" at bounding box center [458, 150] width 3 height 4
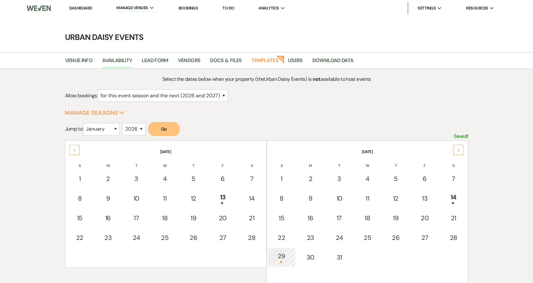
click at [457, 150] on icon "Next" at bounding box center [458, 150] width 3 height 4
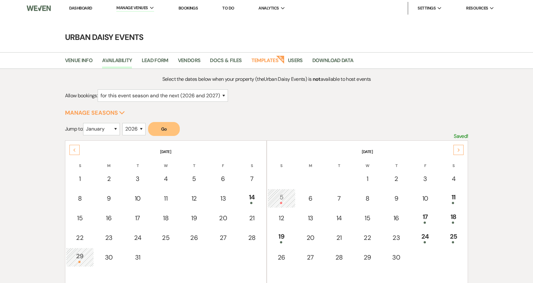
click at [457, 150] on icon "Next" at bounding box center [458, 150] width 3 height 4
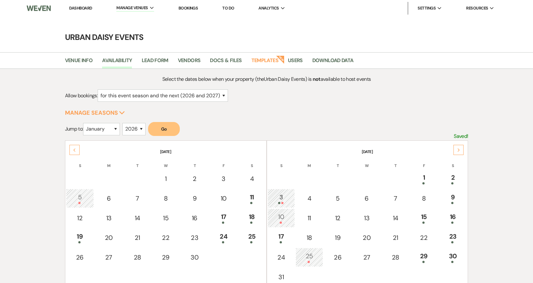
click at [457, 150] on icon "Next" at bounding box center [458, 150] width 3 height 4
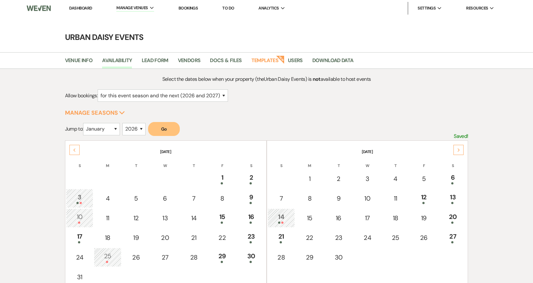
click at [461, 150] on div "Next" at bounding box center [458, 150] width 10 height 10
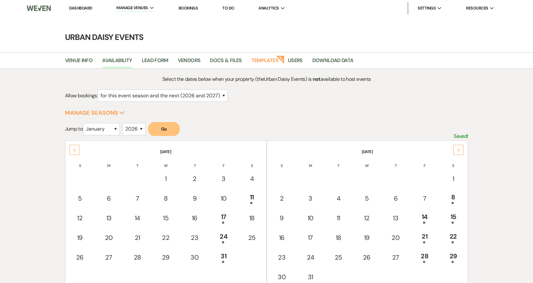
click at [459, 149] on icon "Next" at bounding box center [458, 150] width 3 height 4
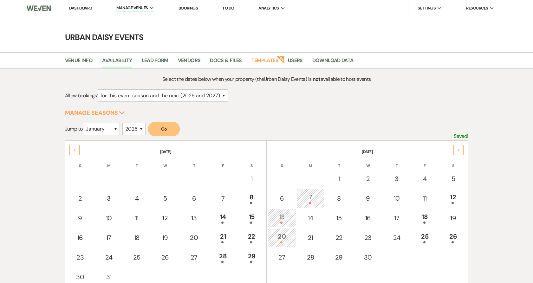
click at [459, 149] on icon "Next" at bounding box center [458, 150] width 3 height 4
